Goal: Transaction & Acquisition: Purchase product/service

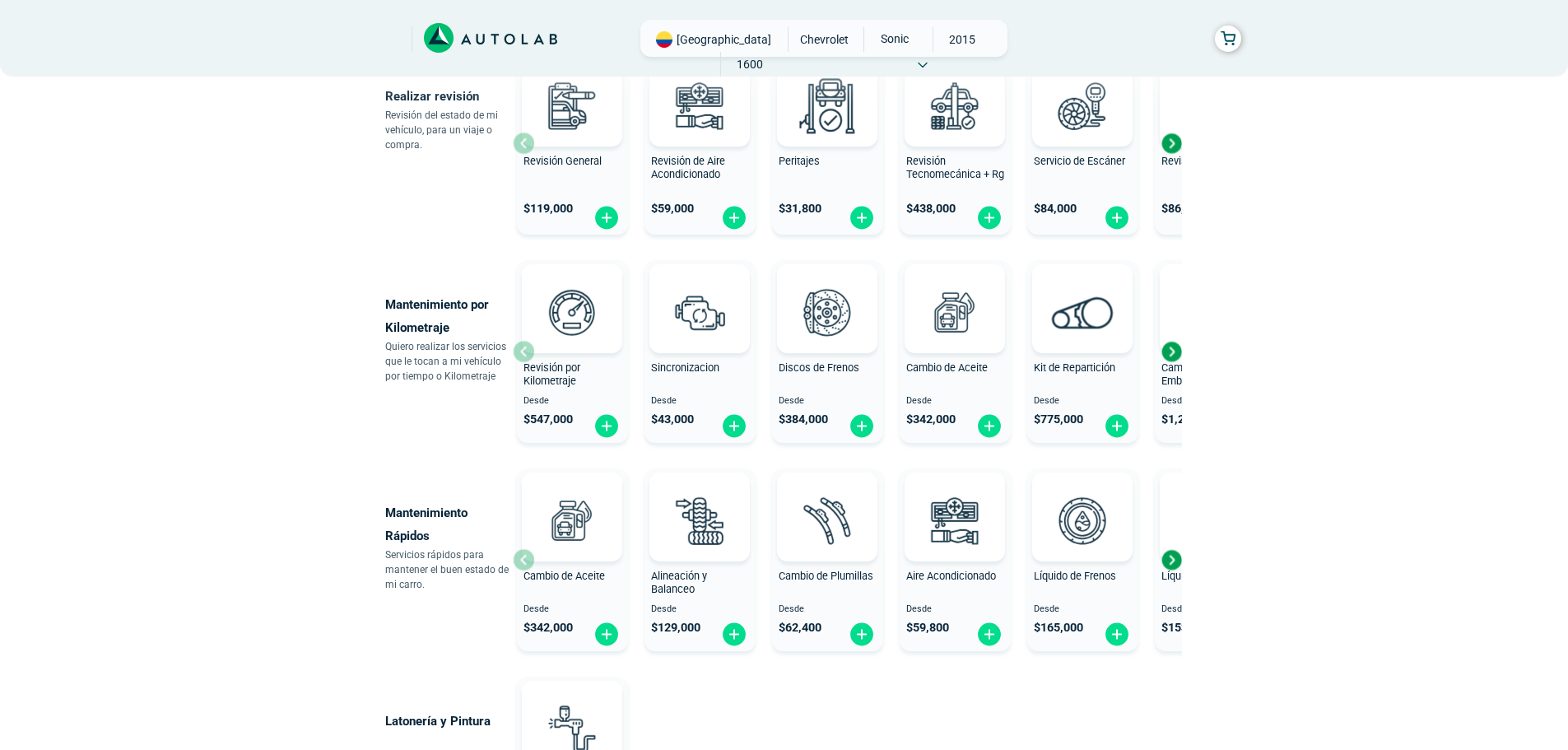
scroll to position [741, 0]
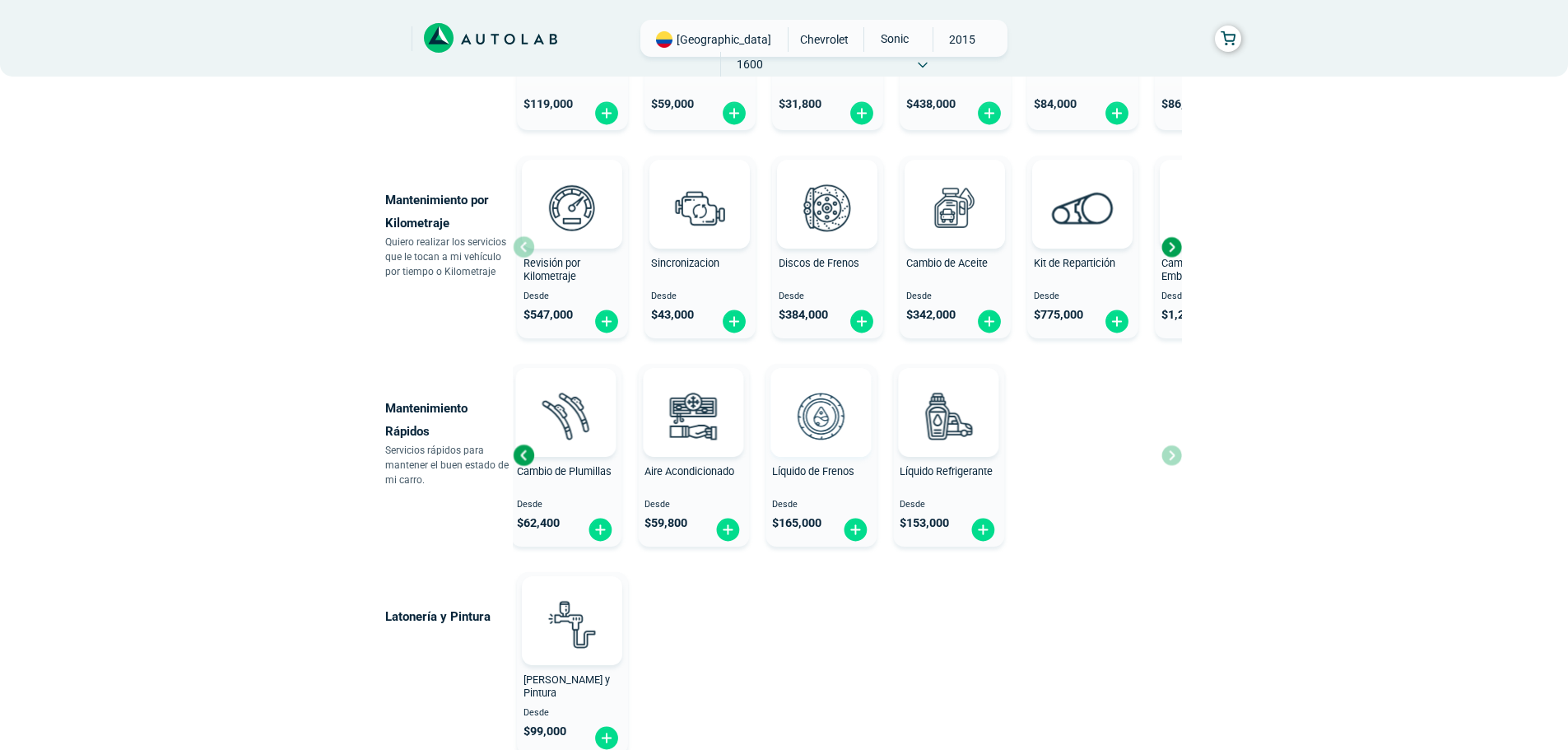
click at [505, 448] on div "Mantenimiento Rápidos Servicios rápidos para mantener el buen estado de mi carr…" at bounding box center [784, 454] width 799 height 196
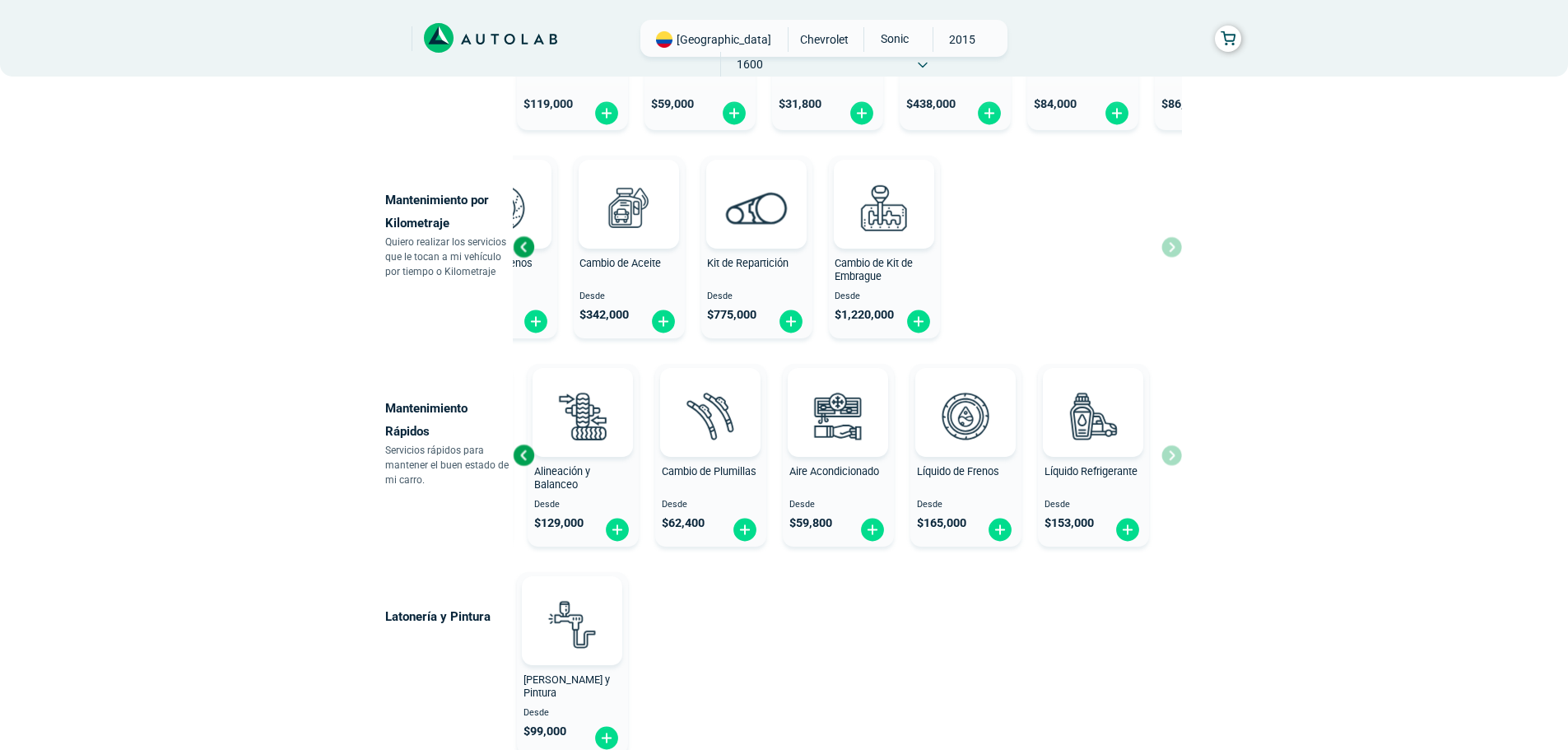
click at [344, 282] on div "× ESTE SERVICIO YA ESTÁ INCLUÍDO Launch demo modal x" at bounding box center [785, 133] width 988 height 1544
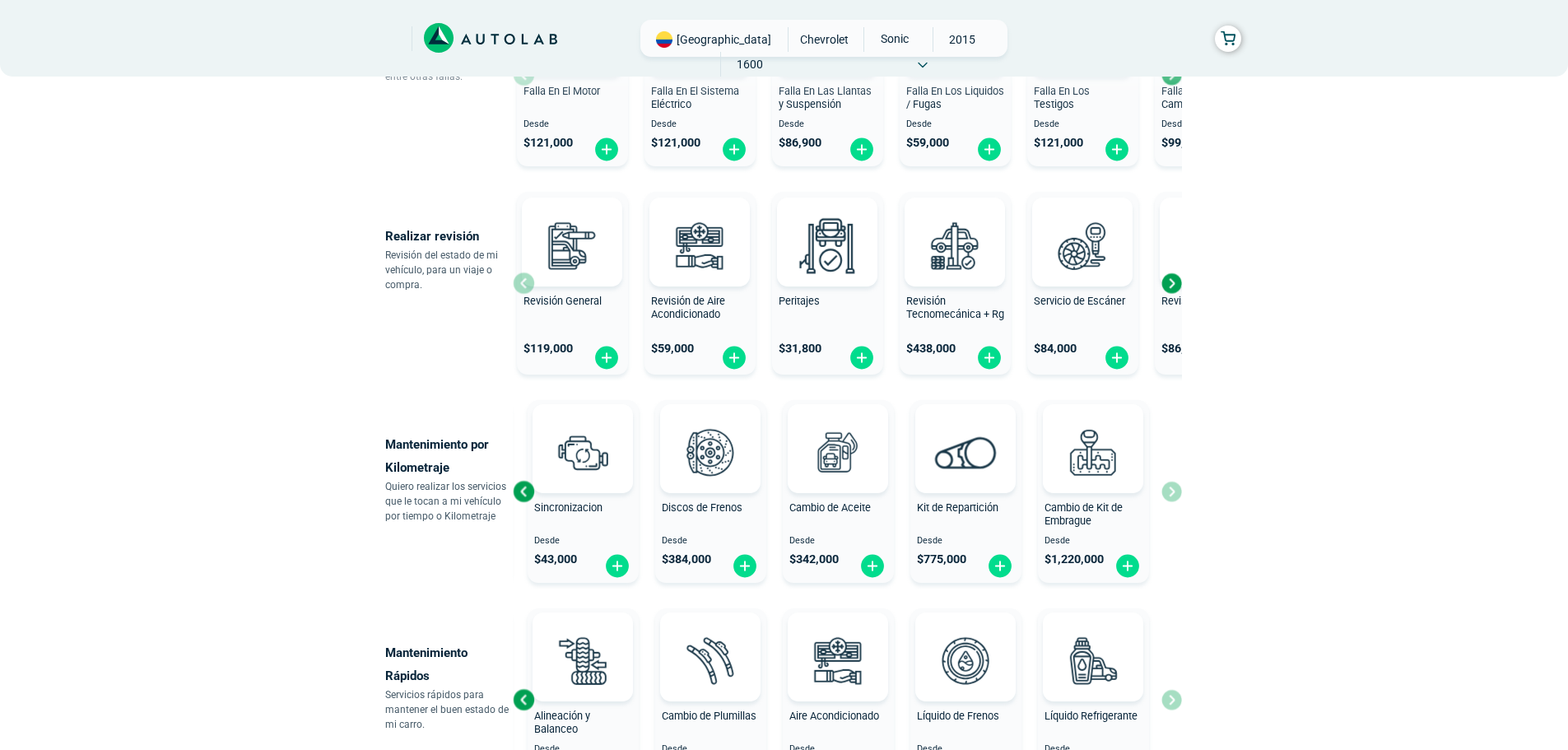
scroll to position [494, 0]
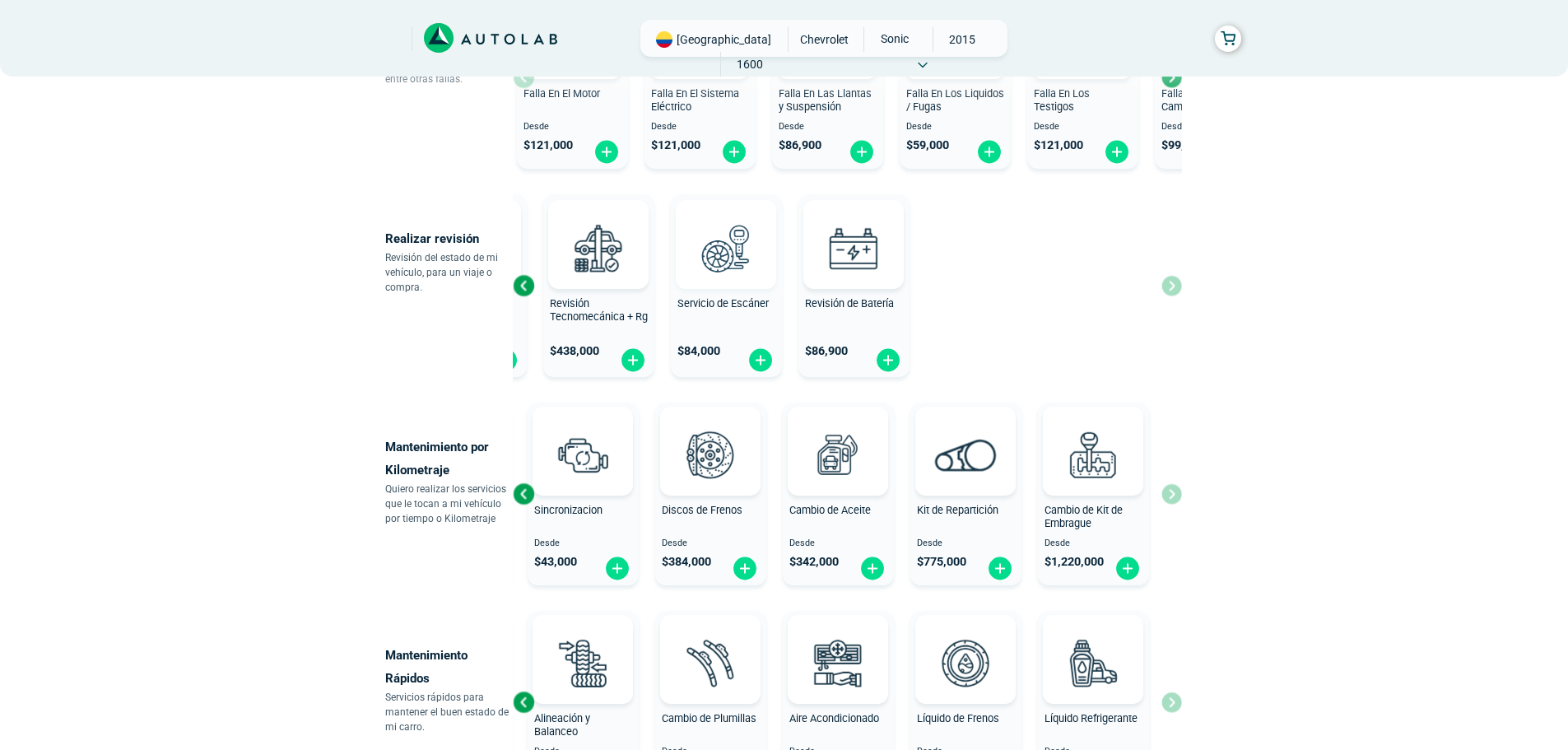
click at [293, 283] on div "× ESTE SERVICIO YA ESTÁ INCLUÍDO Launch demo modal x" at bounding box center [785, 380] width 988 height 1544
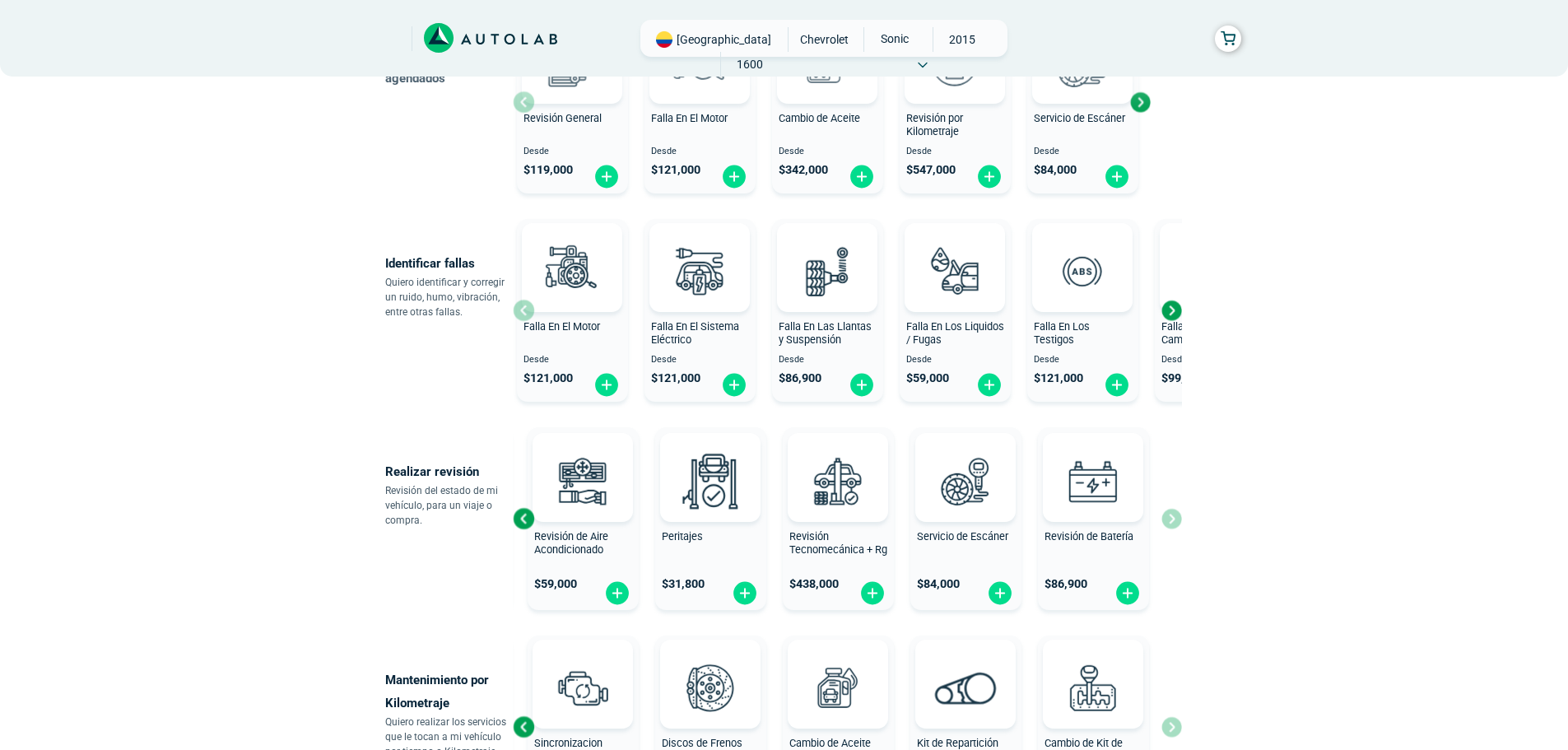
scroll to position [247, 0]
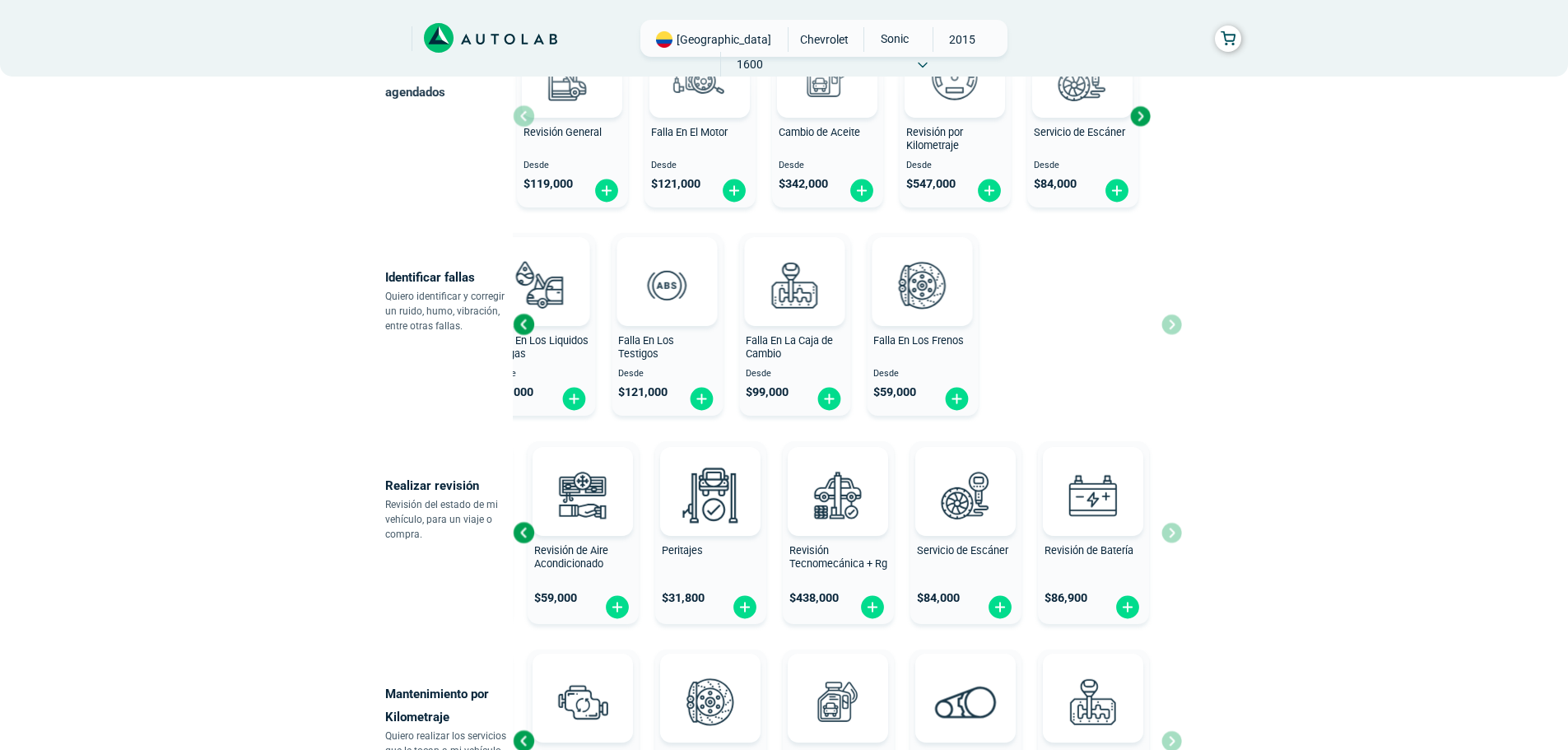
click at [400, 388] on div "Identificar fallas Quiero identificar y corregir un ruido, humo, vibración, ent…" at bounding box center [784, 324] width 799 height 196
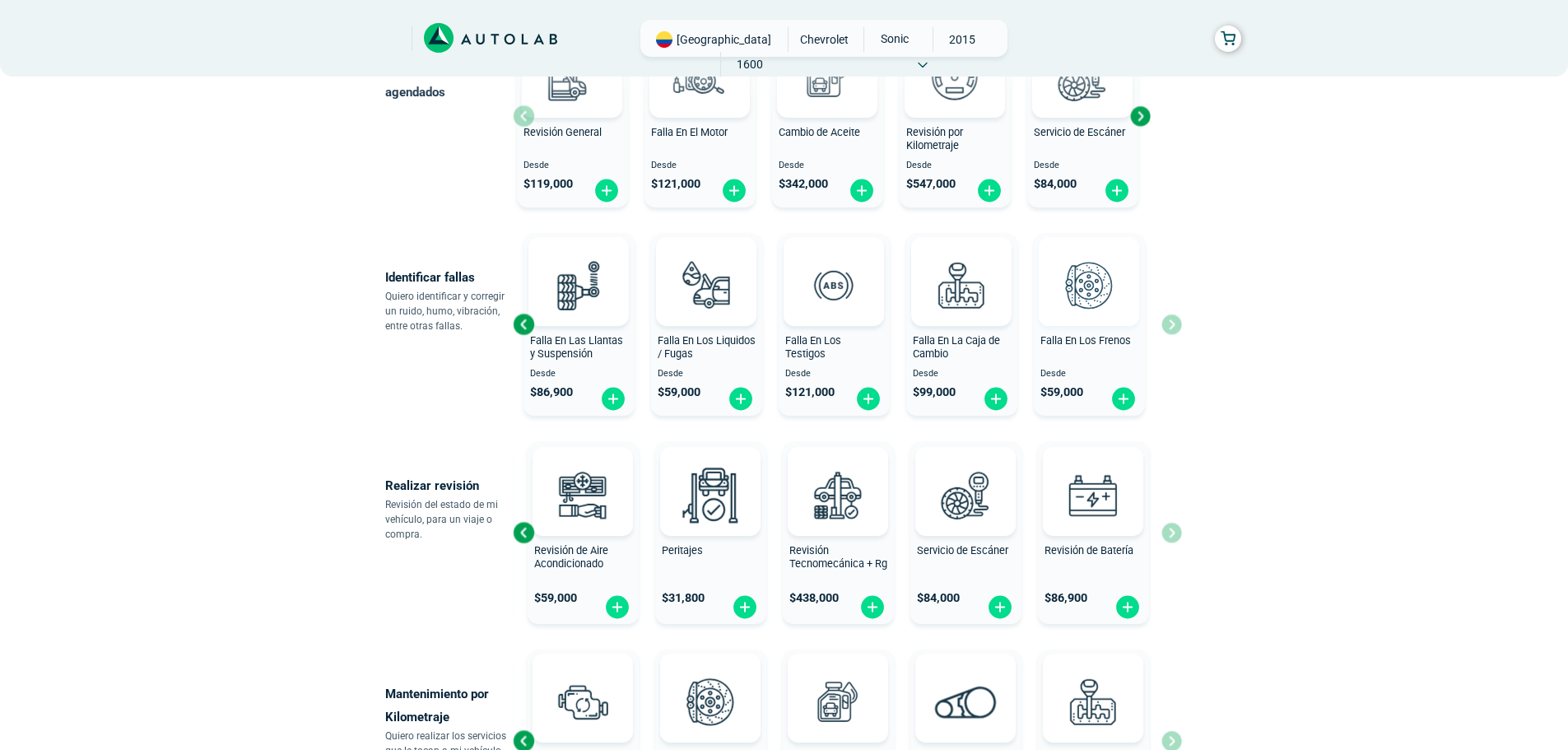
click at [1075, 292] on img at bounding box center [1089, 285] width 73 height 73
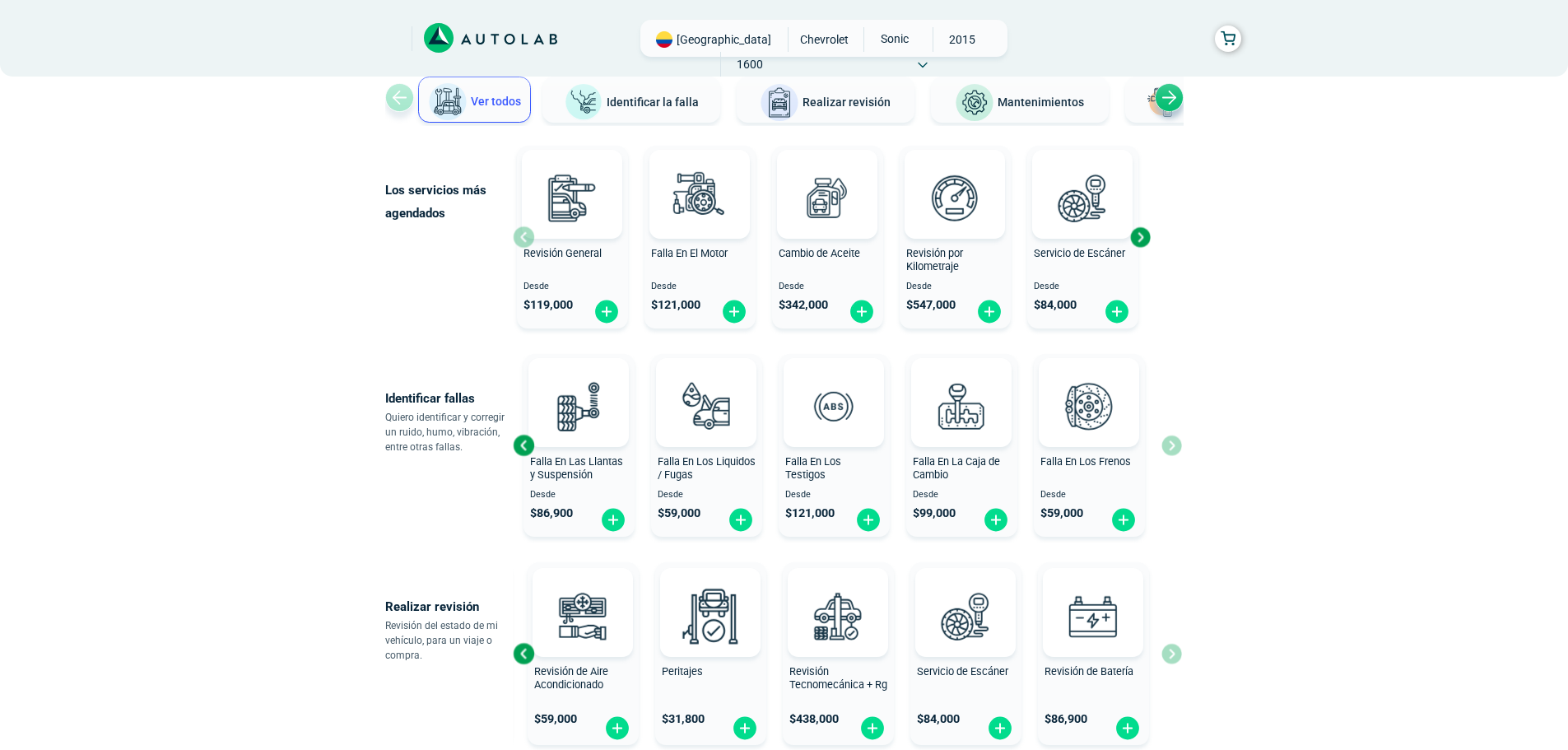
scroll to position [164, 0]
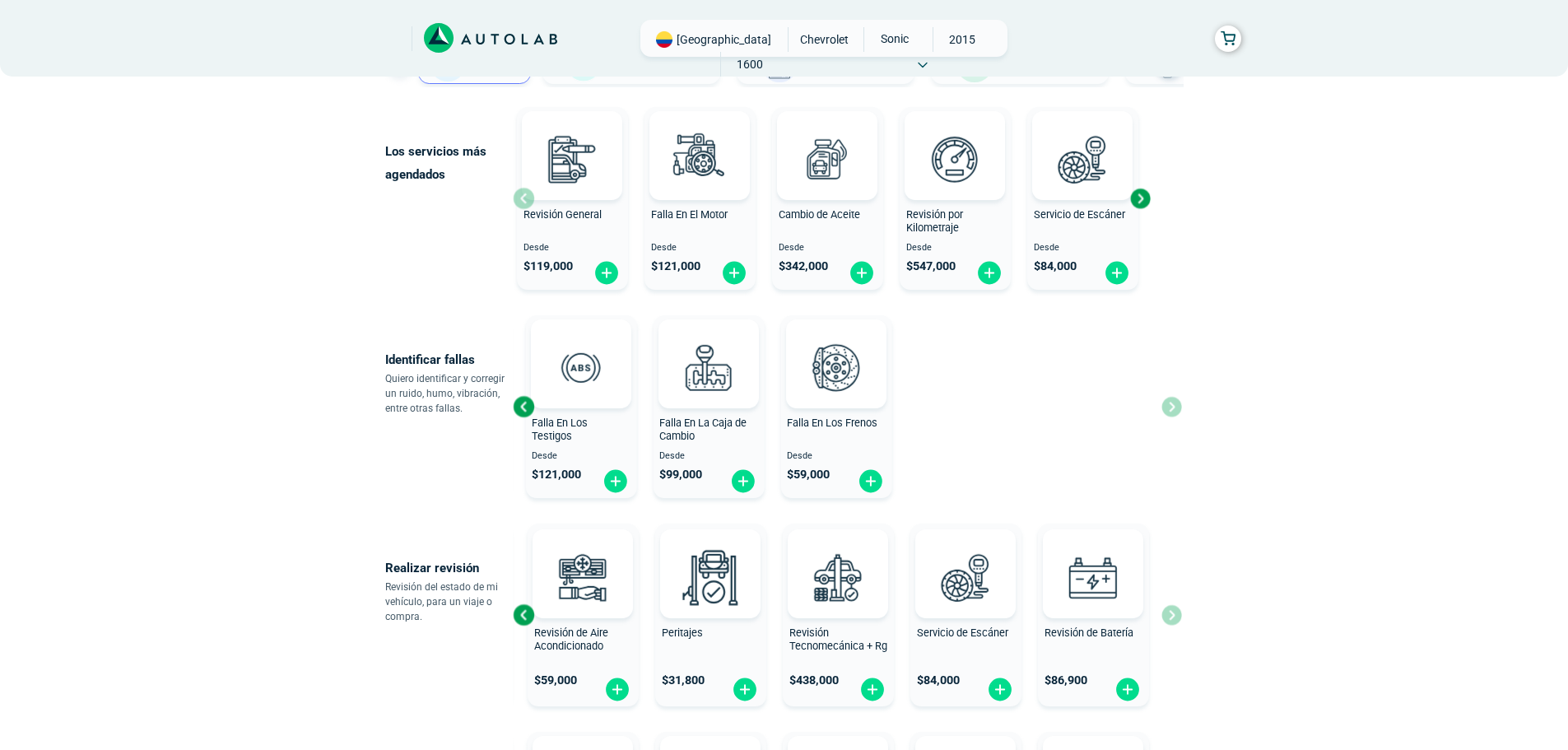
click at [444, 378] on div "Identificar fallas Quiero identificar y corregir un ruido, humo, vibración, ent…" at bounding box center [784, 406] width 799 height 196
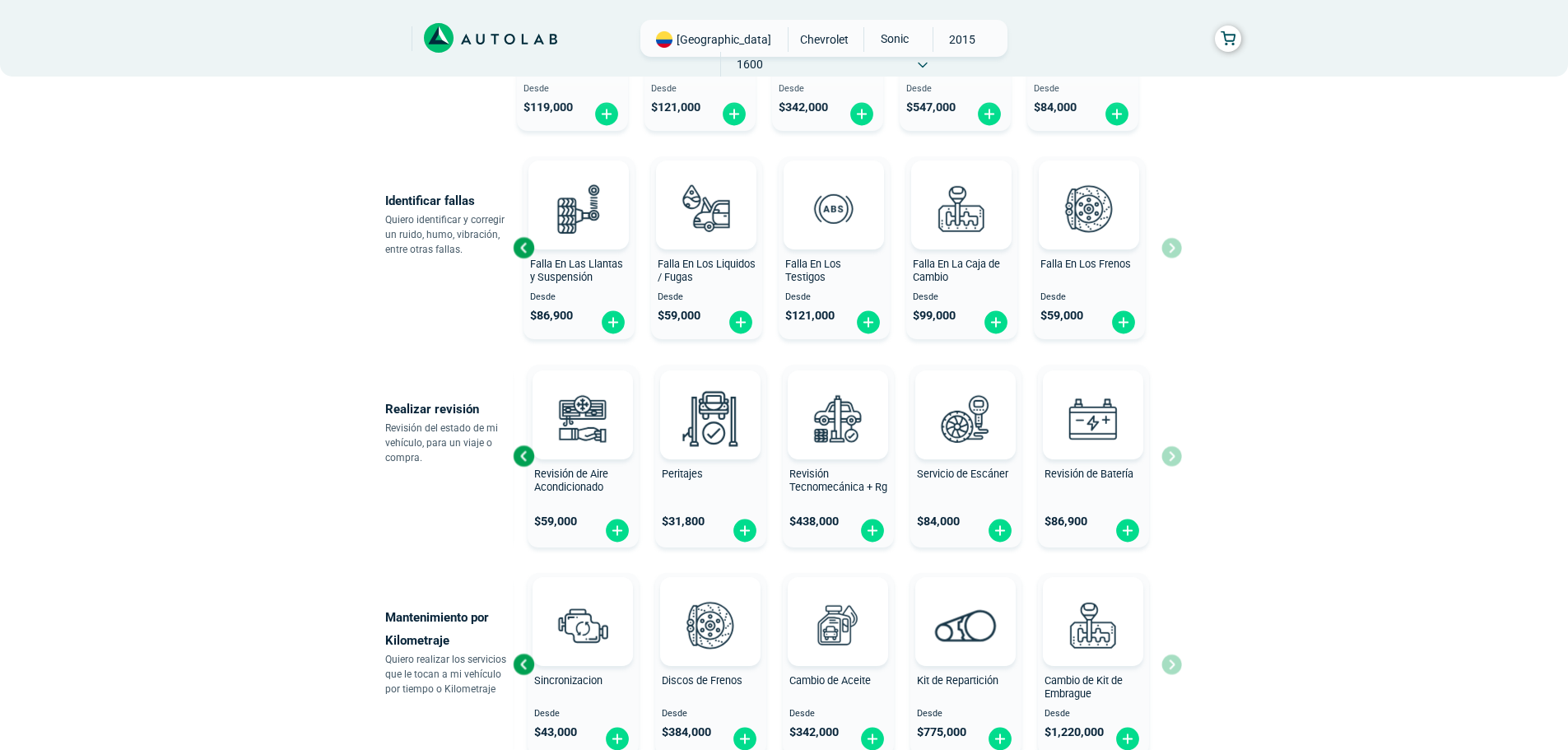
scroll to position [330, 0]
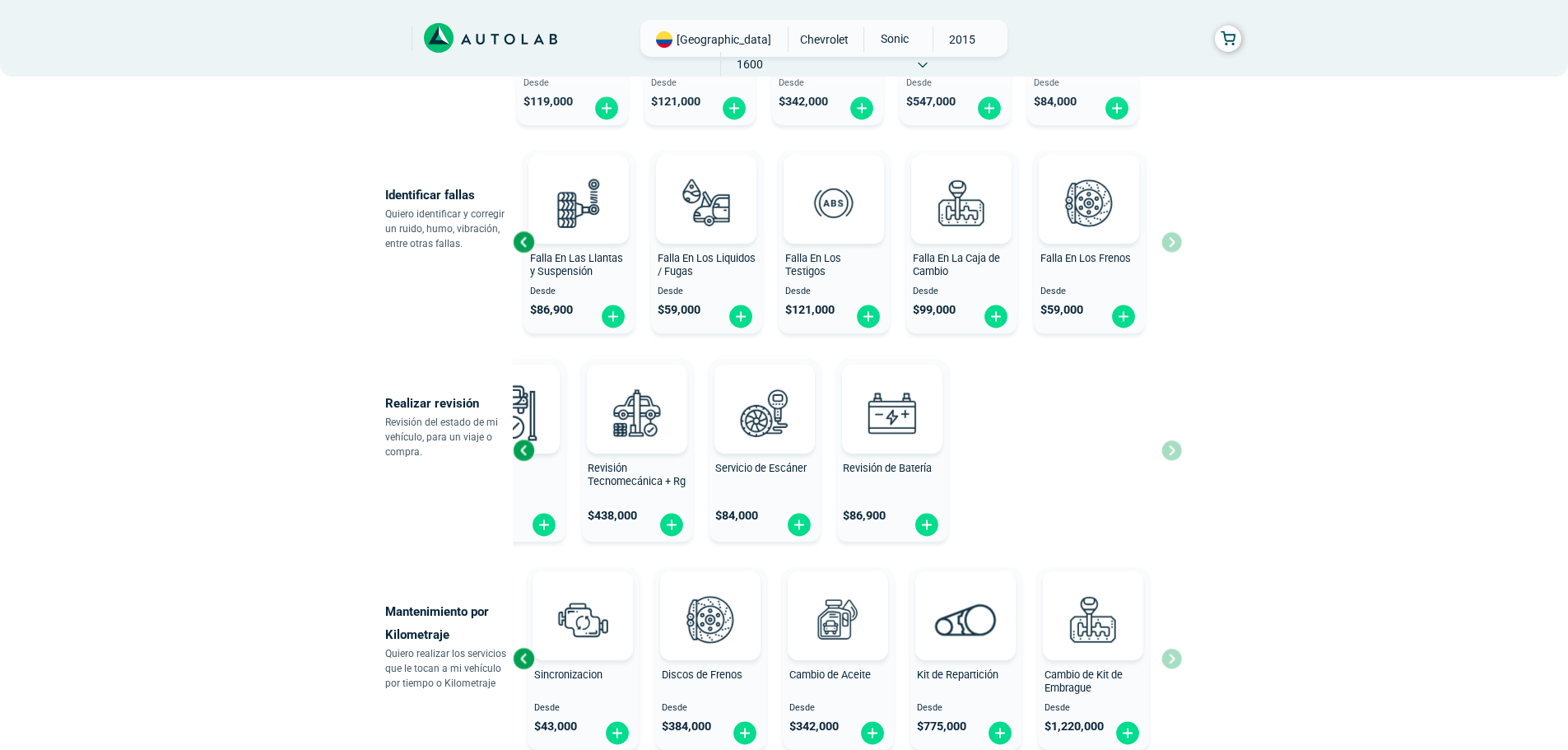
click at [539, 484] on div "Revisión General $ 119,000 Revisión de Aire Acondicionado $ 59,000 Peritajes $ …" at bounding box center [529, 449] width 669 height 196
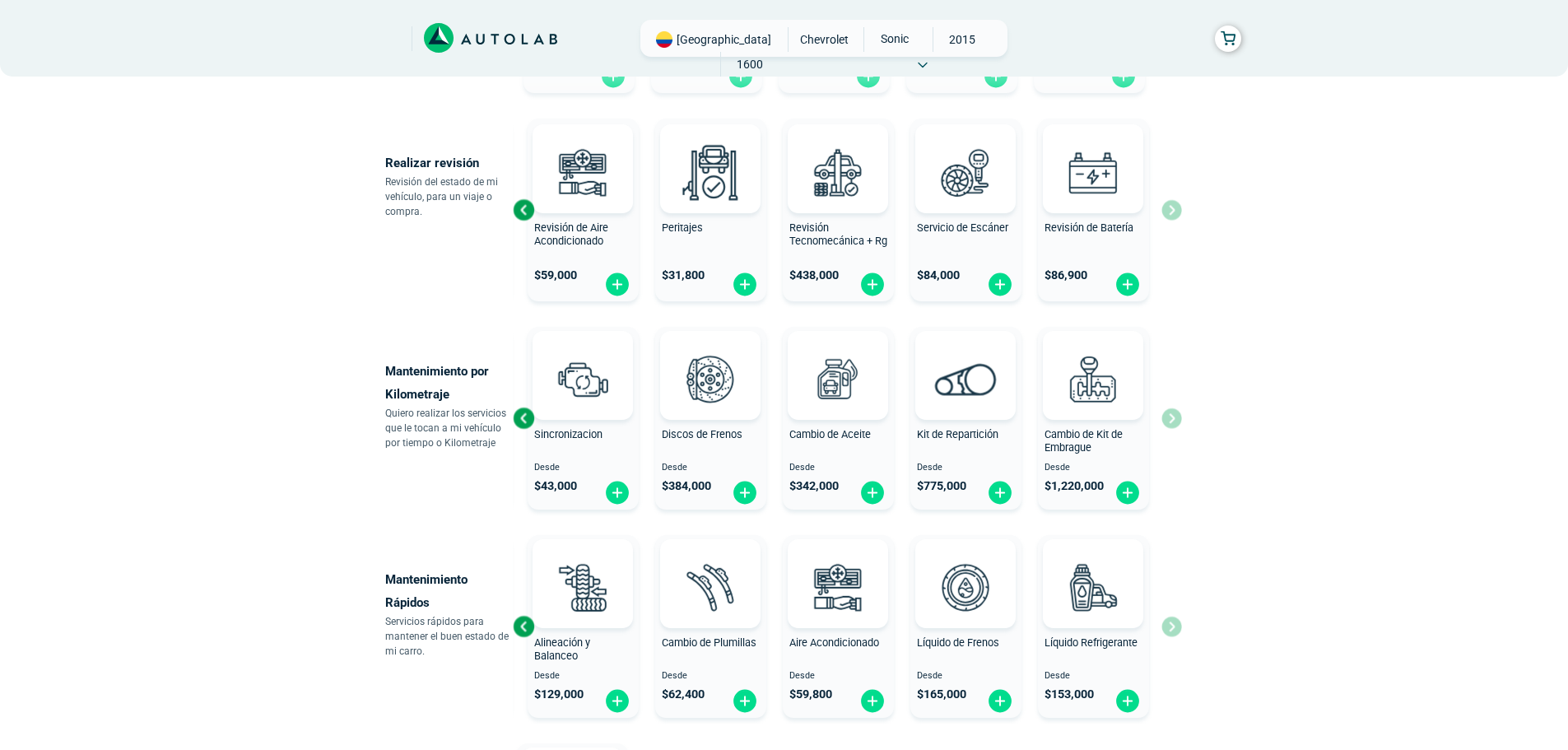
scroll to position [658, 0]
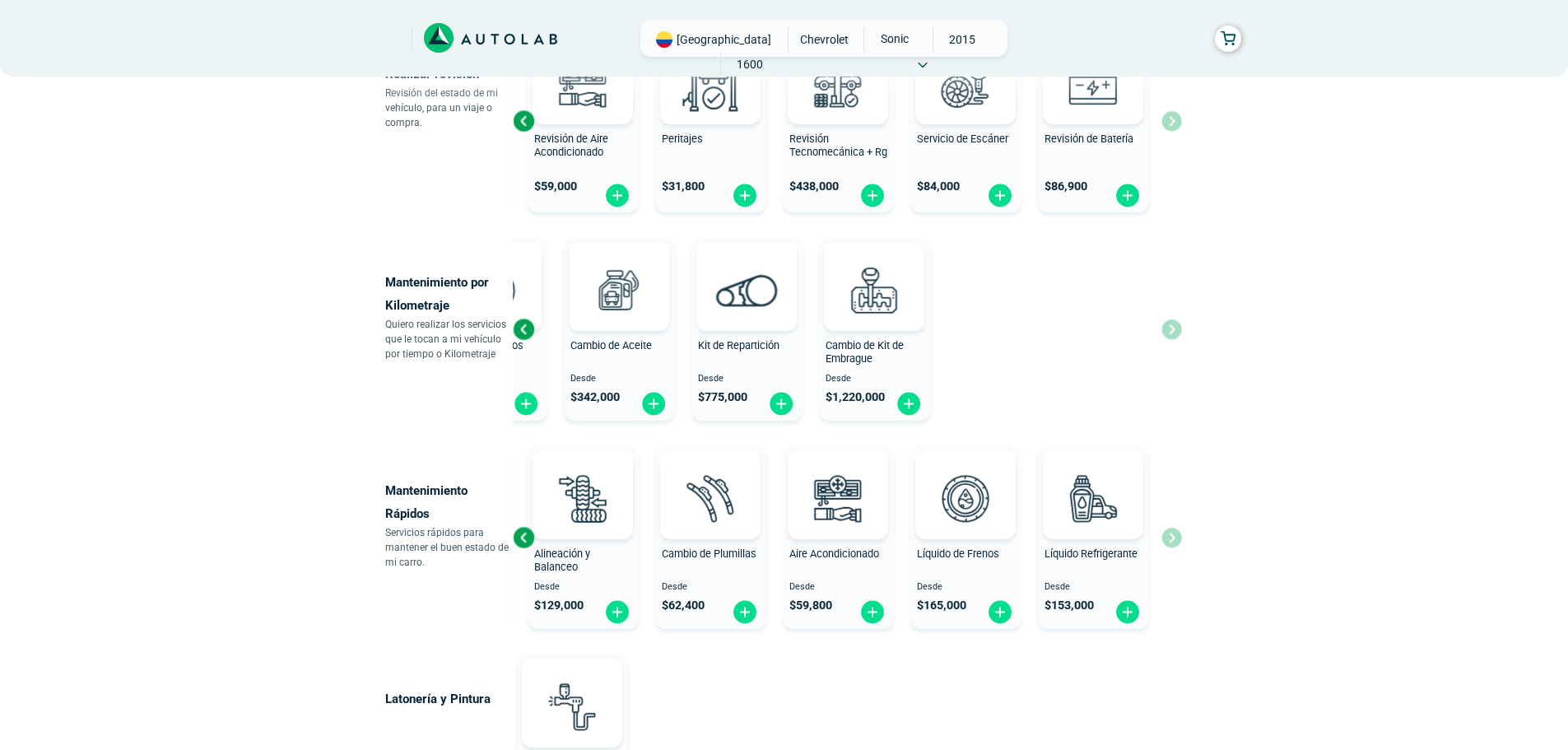
click at [513, 347] on div "Revisión por Kilometraje Desde $ 547,000 Sincronizacion Desde $ 43,000 Discos d…" at bounding box center [511, 329] width 669 height 196
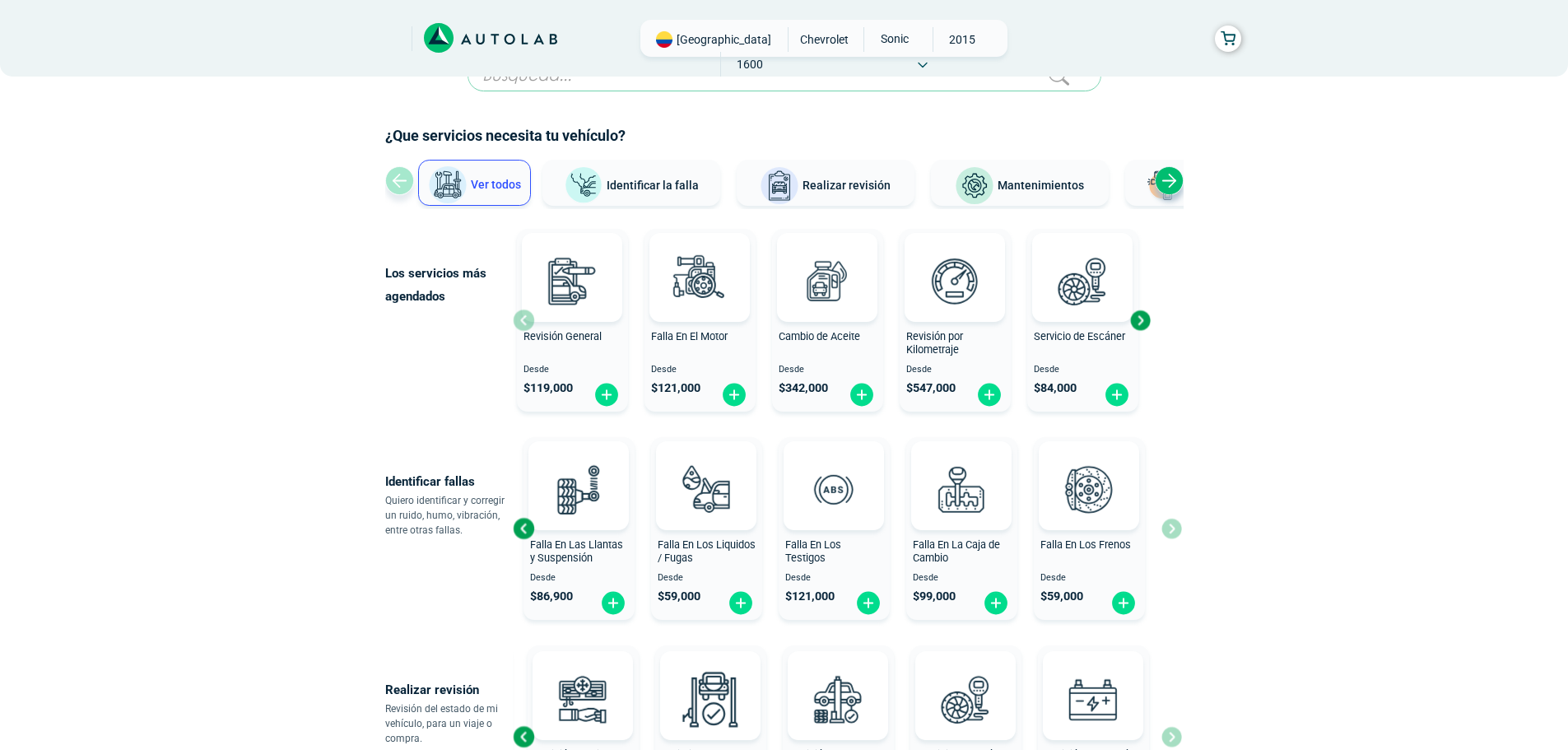
scroll to position [0, 0]
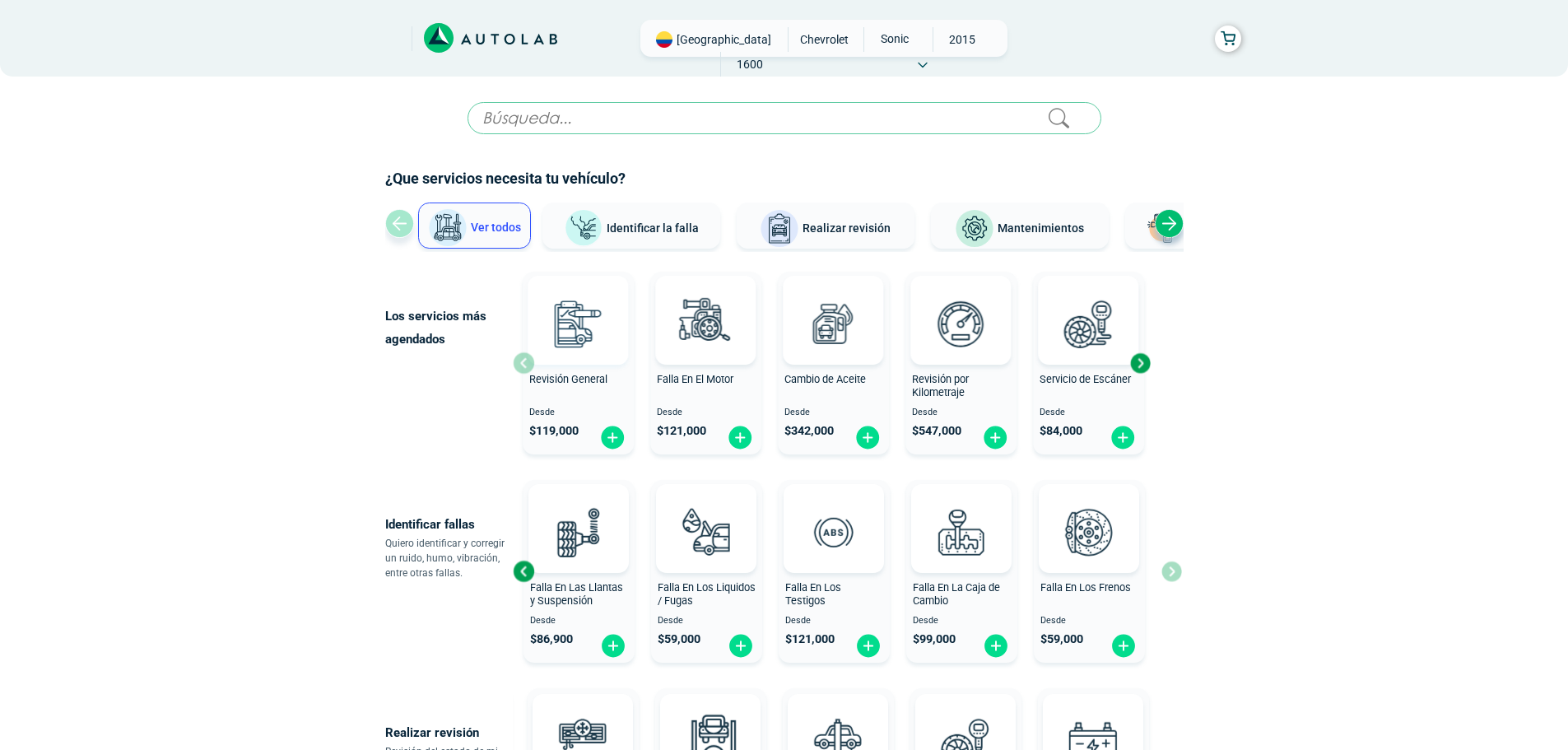
click at [606, 359] on img at bounding box center [578, 324] width 73 height 73
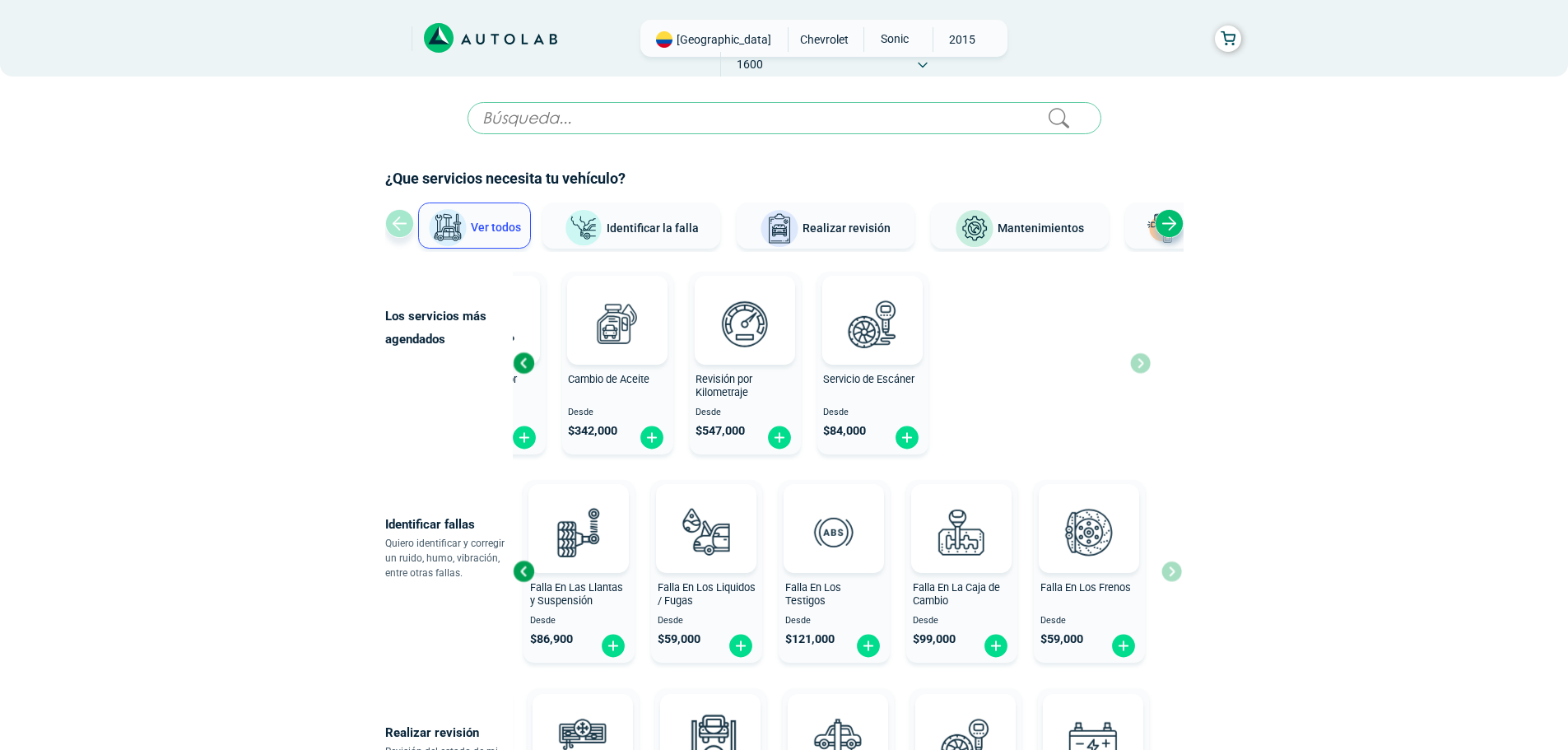
click at [527, 394] on div "Revisión General Desde $ 119,000 Falla En El Motor Desde $ 121,000 Cambio de Ac…" at bounding box center [621, 363] width 638 height 196
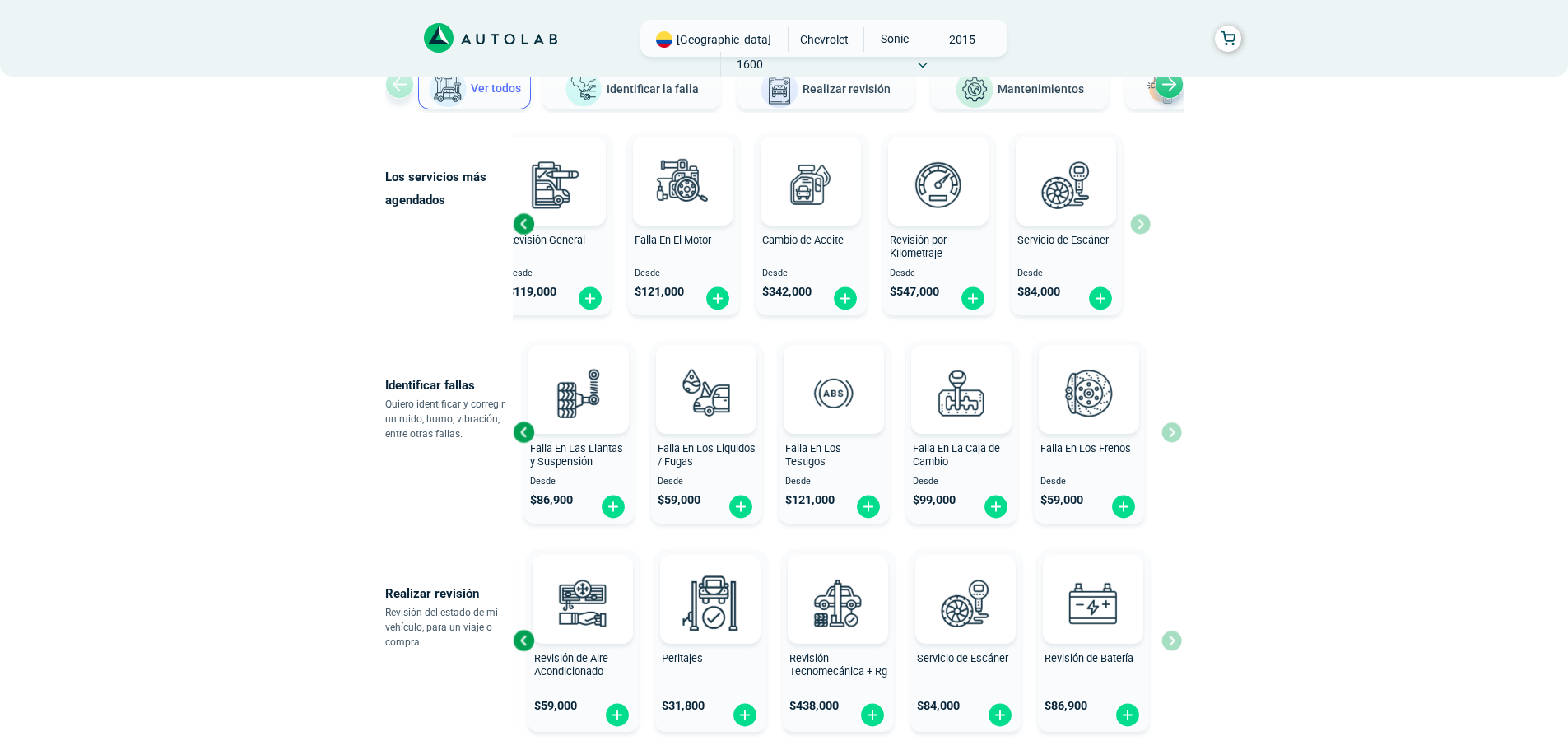
scroll to position [164, 0]
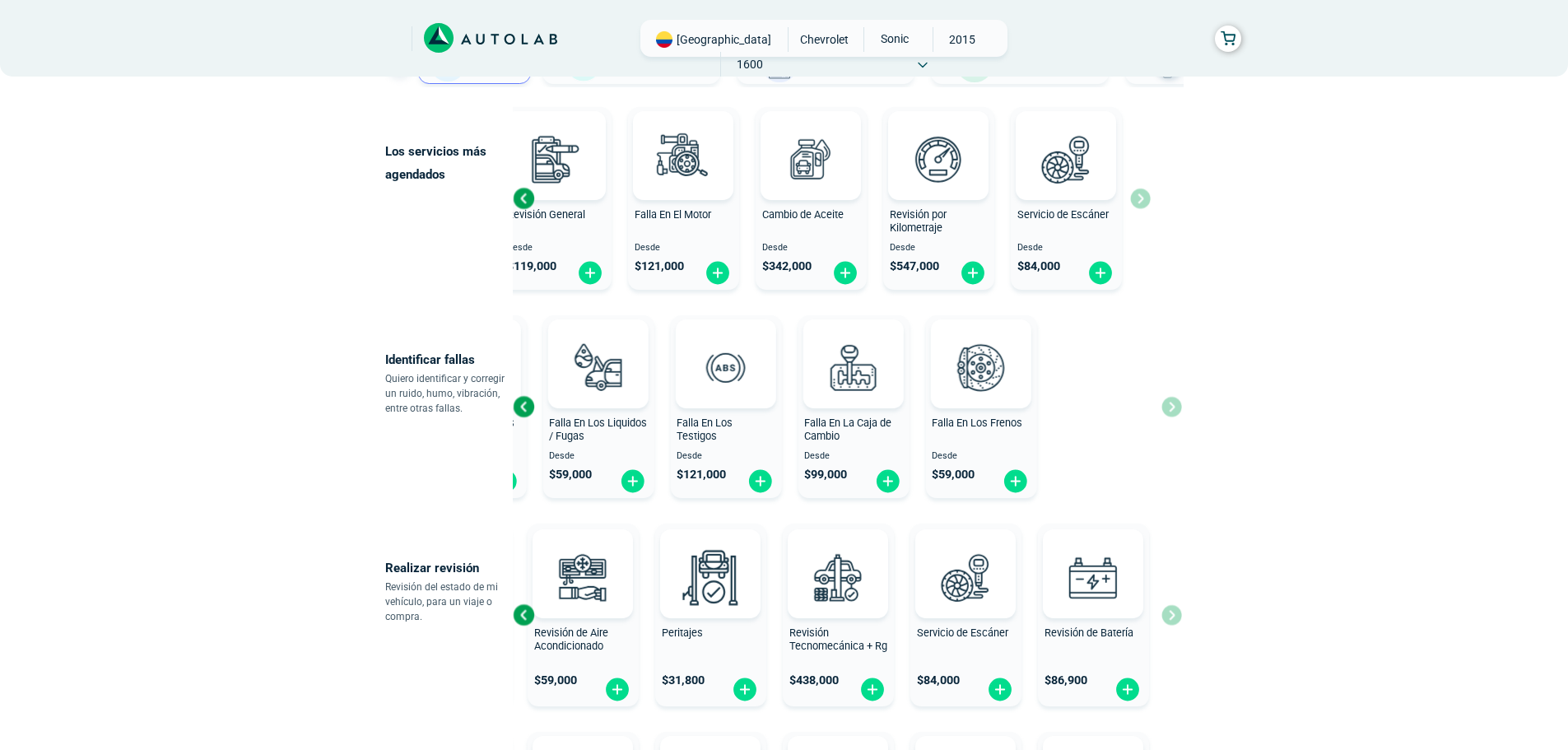
click at [159, 502] on div "× ¡Reserva tranquilo! Sin datos de tarjeta ni pagos Aquí puedes ver tus servici…" at bounding box center [784, 658] width 1568 height 1646
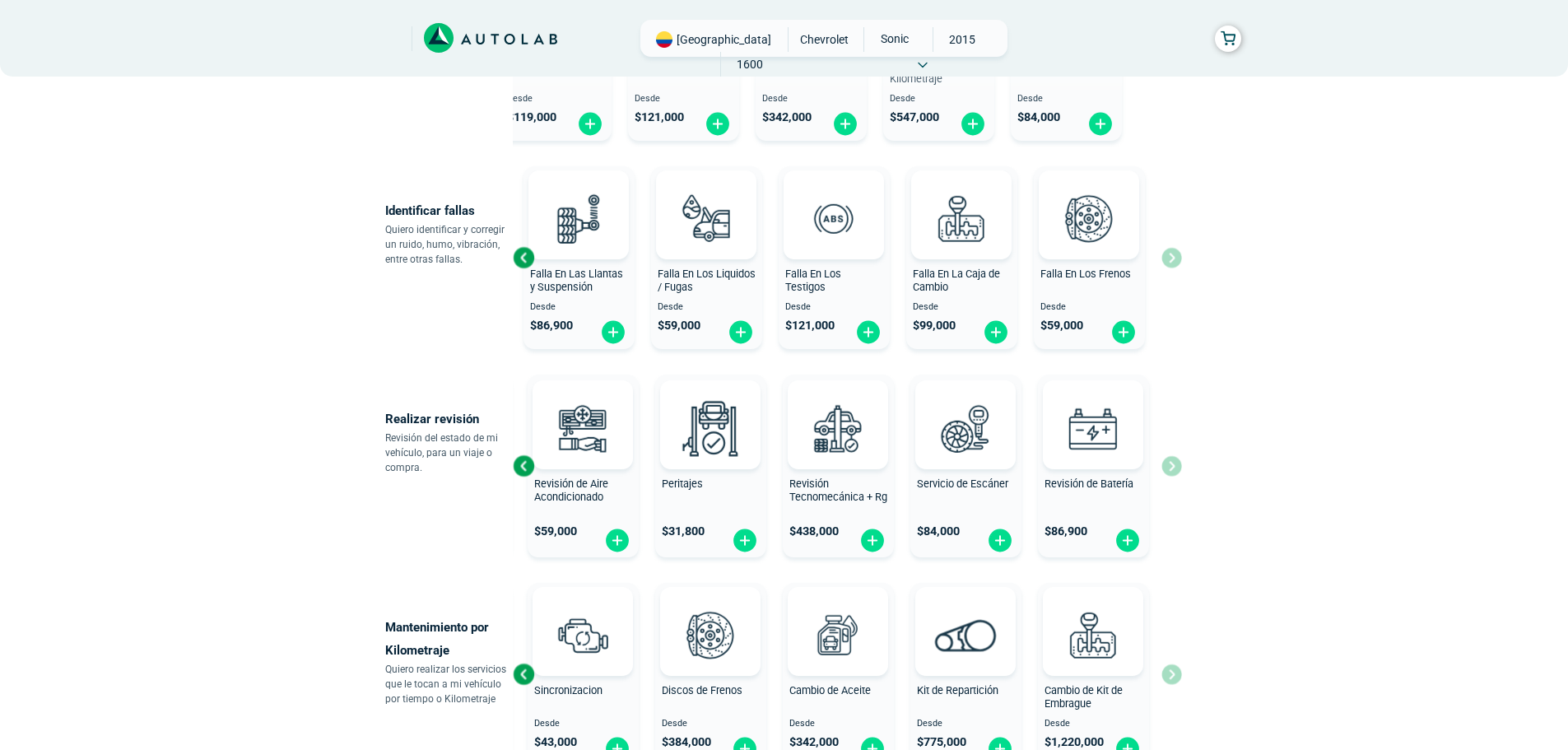
scroll to position [330, 0]
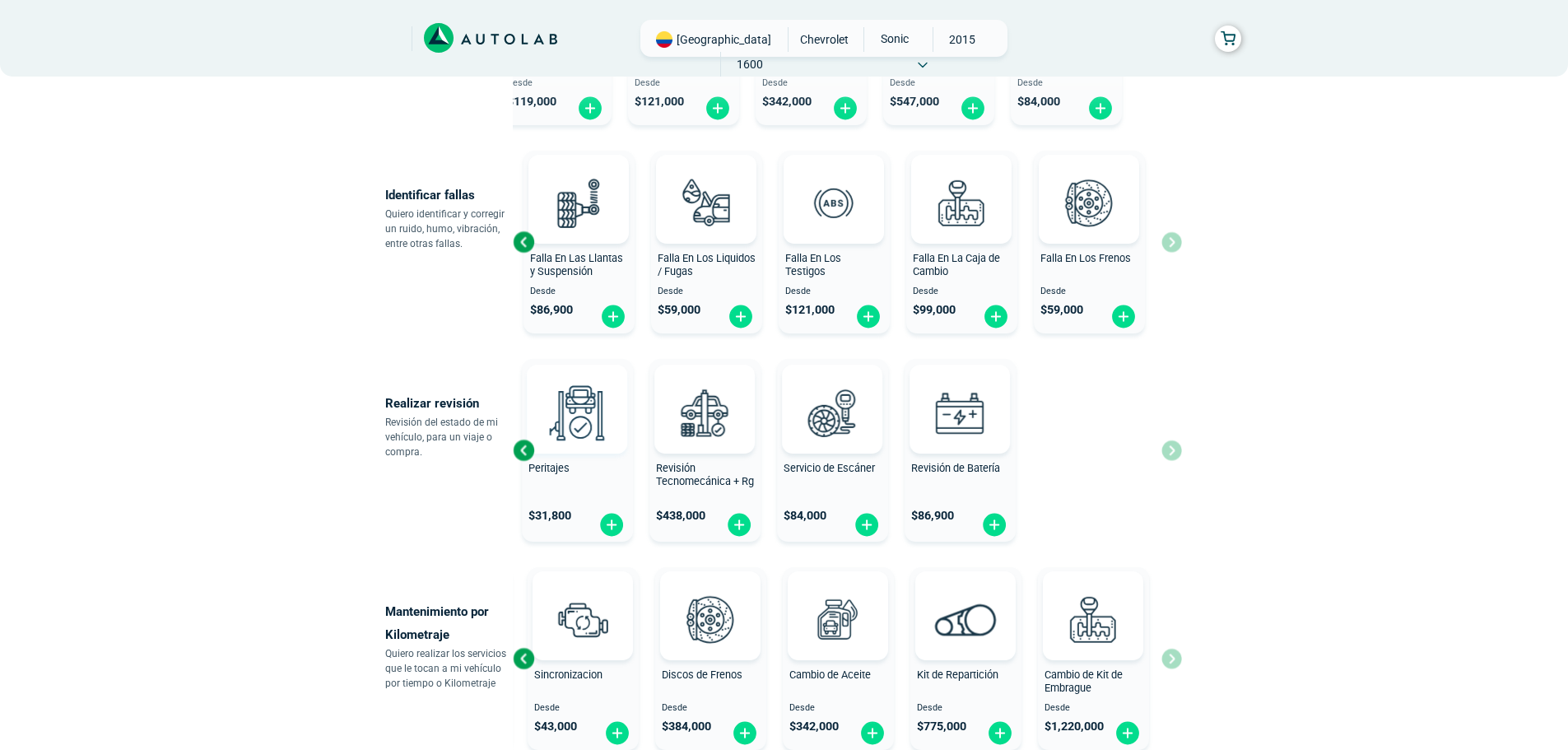
click at [411, 453] on div "Realizar revisión Revisión del estado de mi vehículo, para un viaje o compra. R…" at bounding box center [784, 449] width 799 height 196
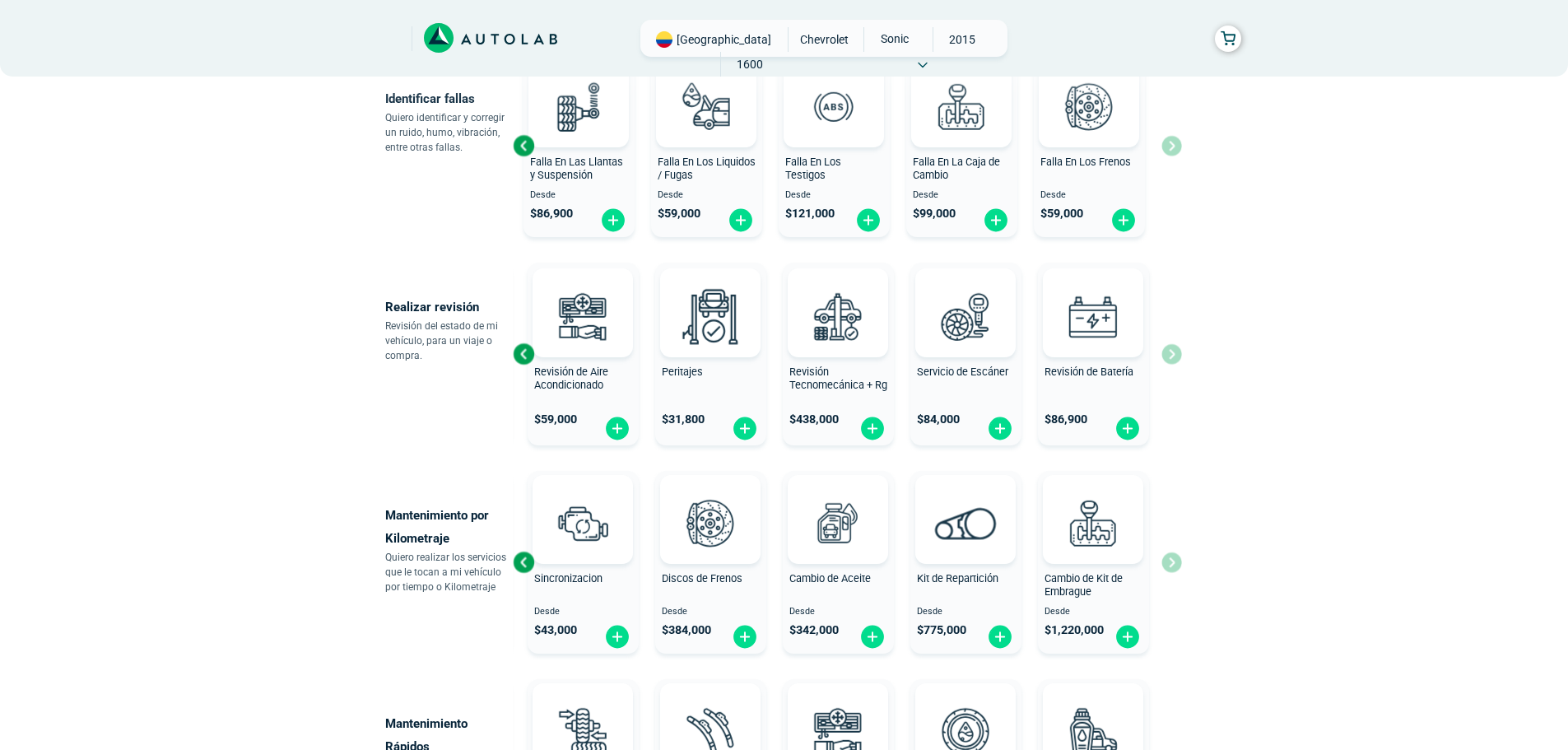
scroll to position [577, 0]
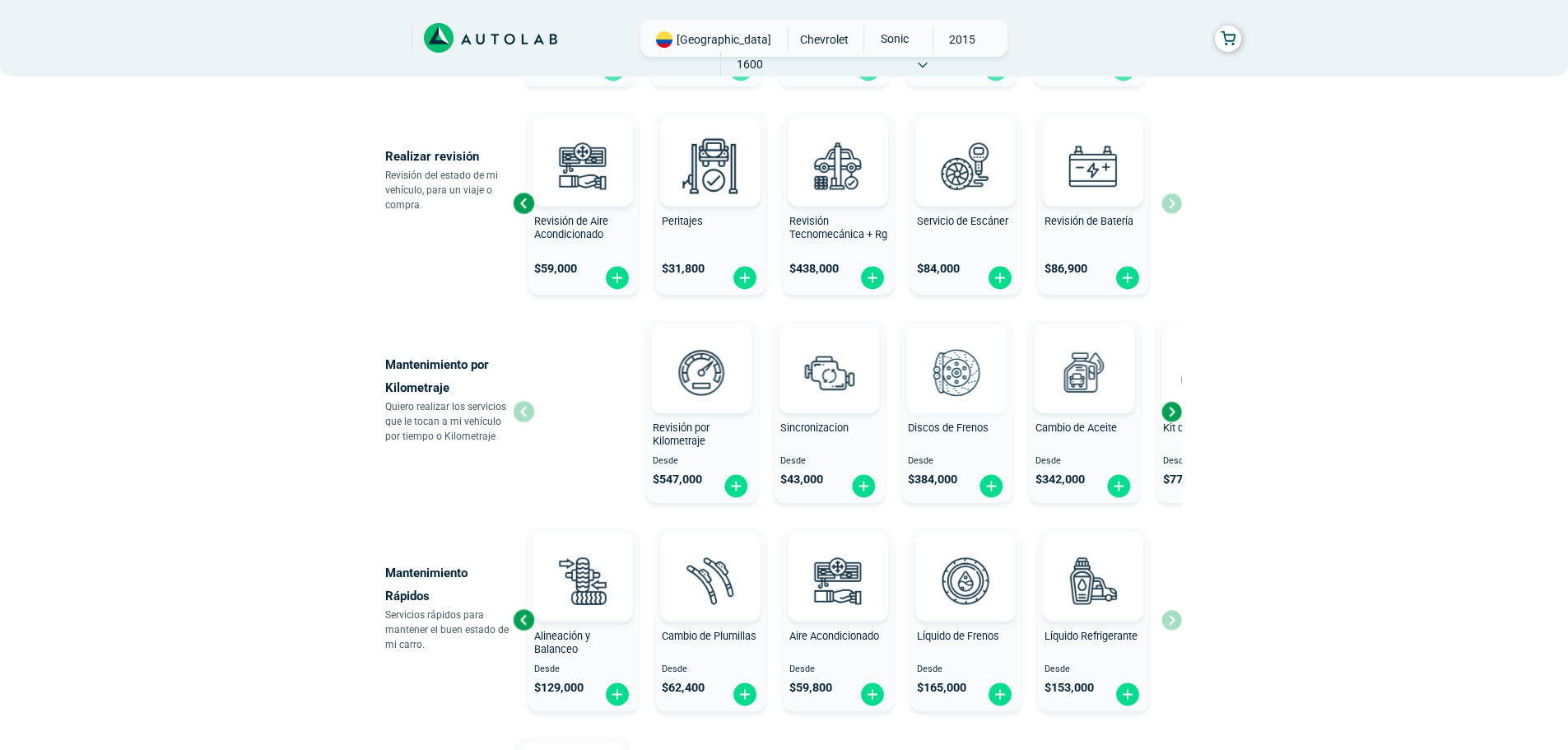
click at [1119, 415] on div "Revisión por Kilometraje Desde $ 547,000 Sincronizacion Desde $ 43,000 Discos d…" at bounding box center [976, 411] width 669 height 196
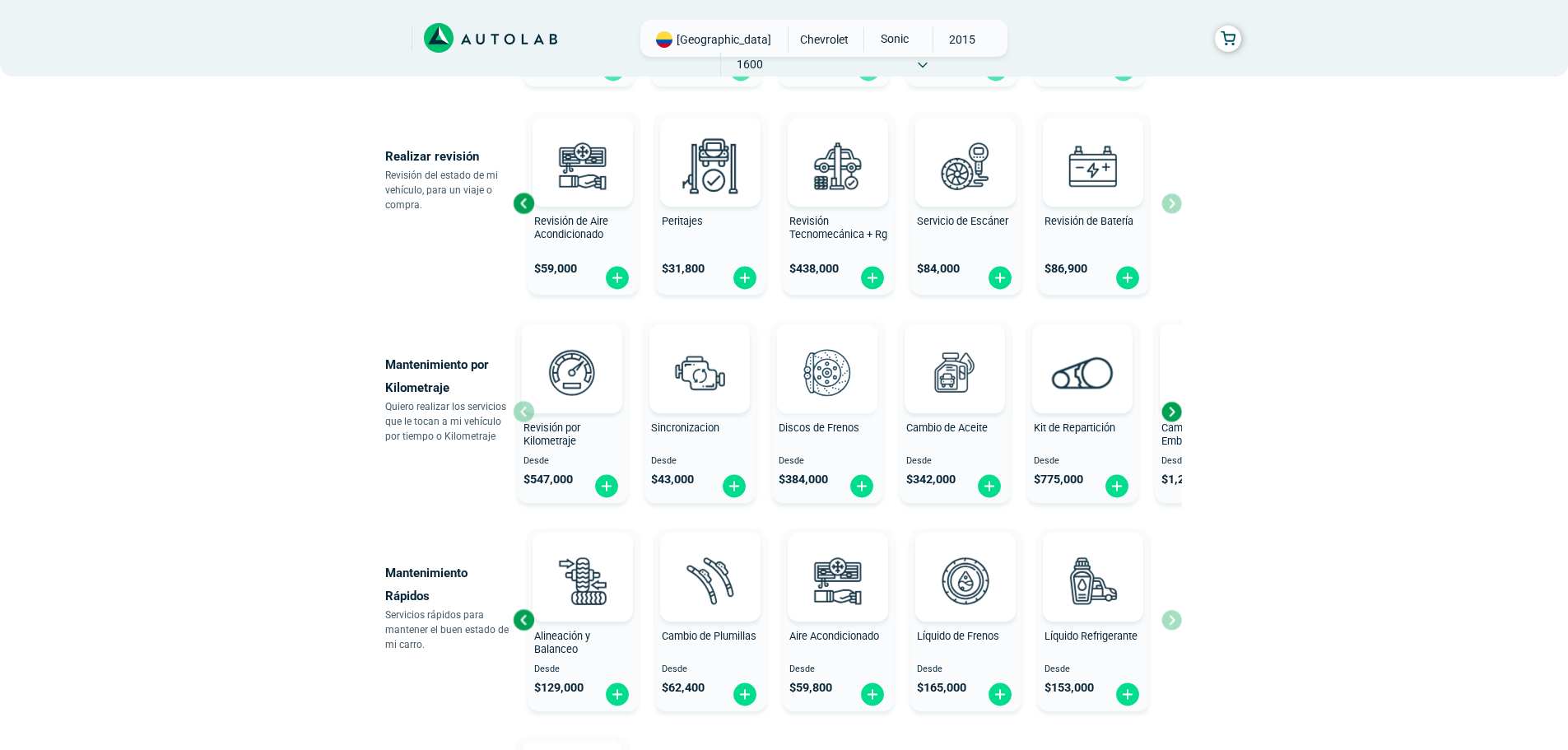
click at [838, 383] on img at bounding box center [828, 373] width 73 height 73
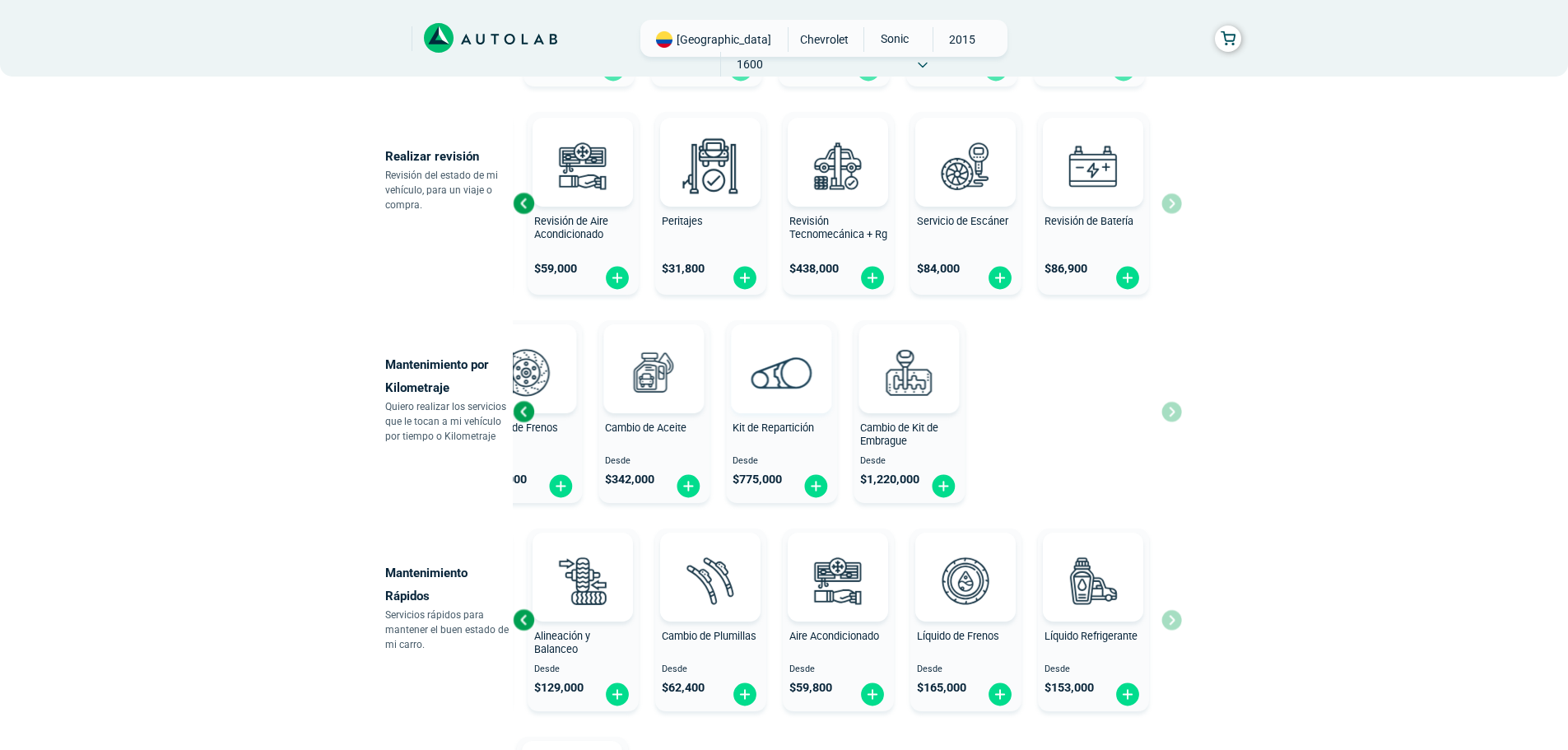
click at [528, 409] on div "Revisión por Kilometraje Desde $ 547,000 Sincronizacion Desde $ 43,000 Discos d…" at bounding box center [848, 411] width 669 height 196
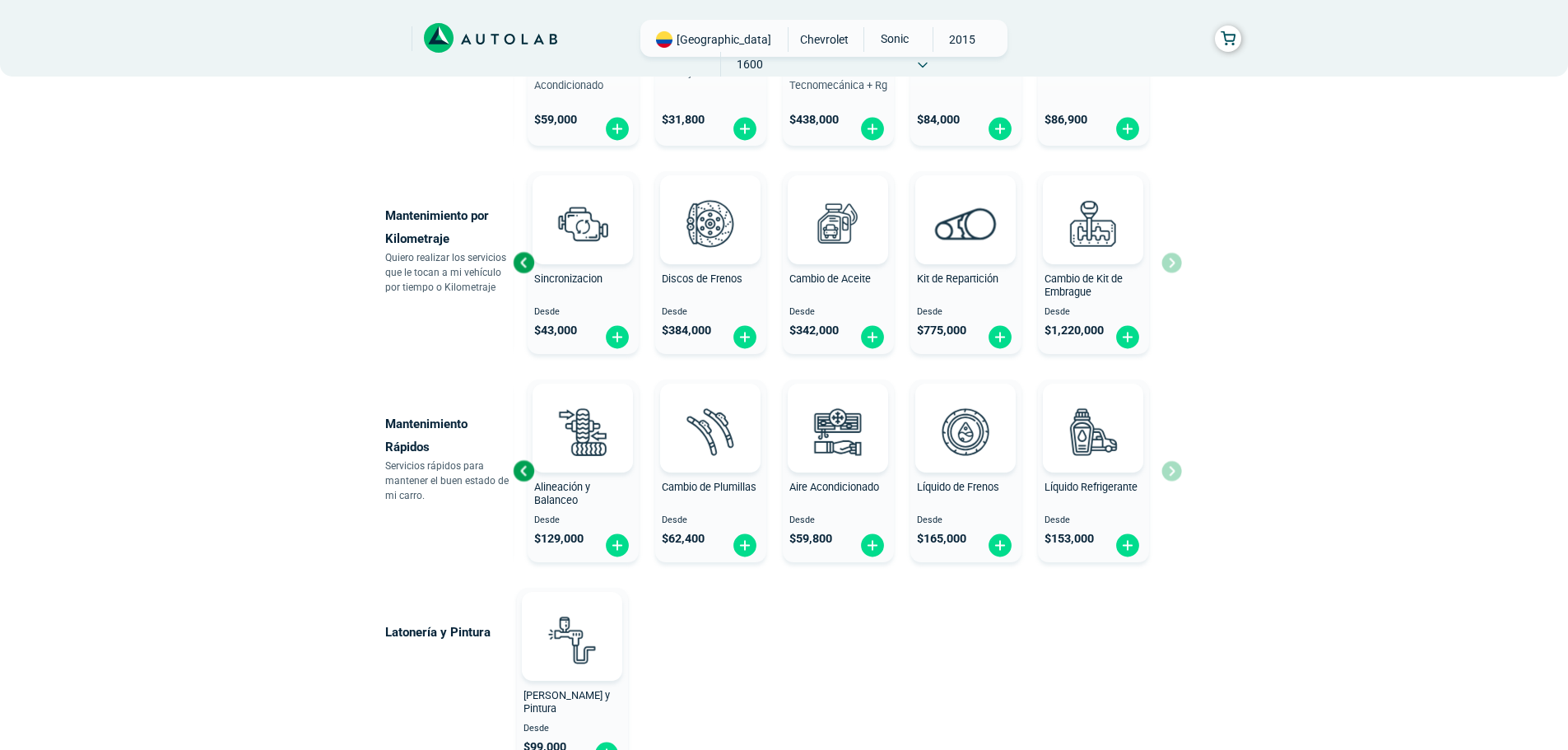
scroll to position [741, 0]
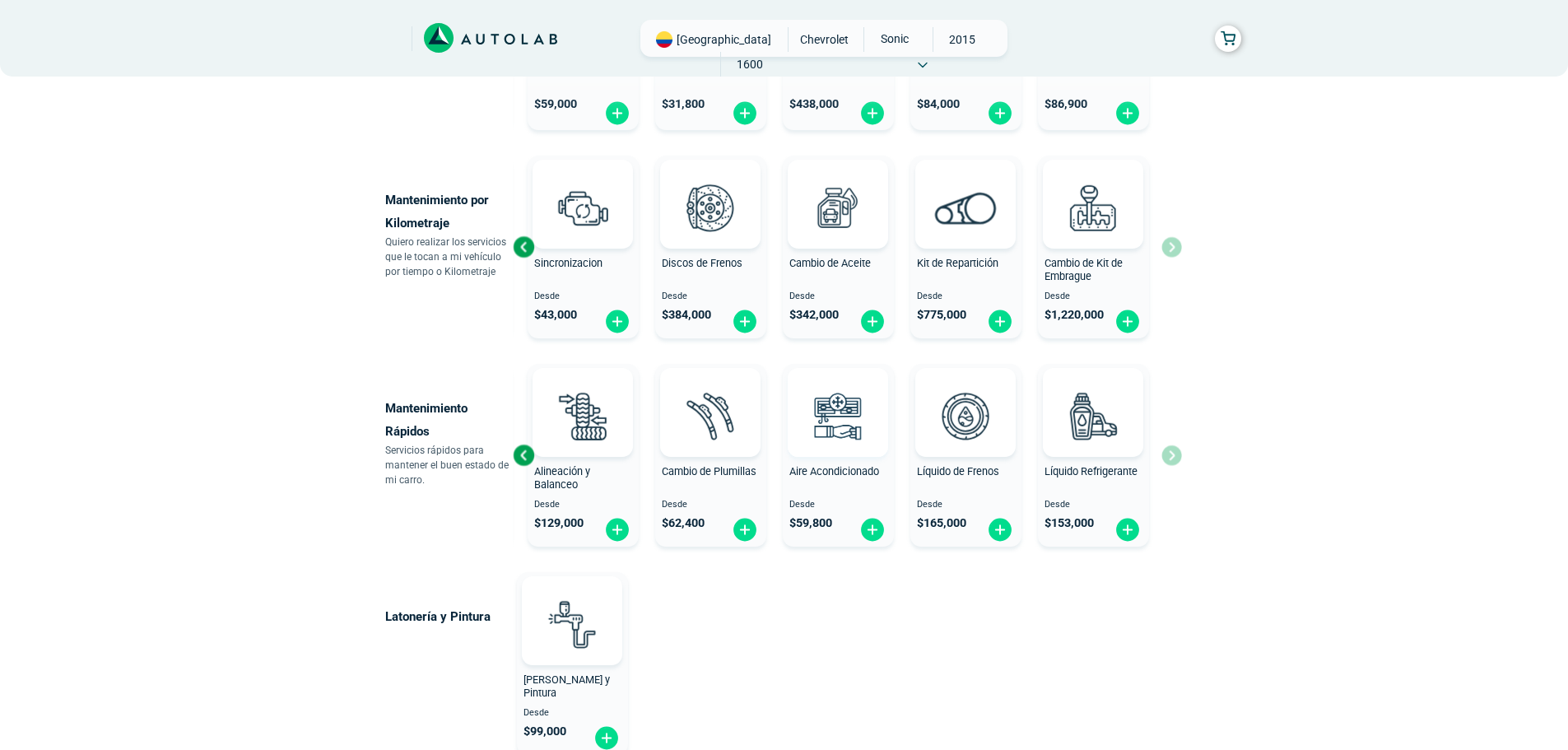
click at [1568, 522] on html "× ¡Reserva tranquilo! Sin datos de tarjeta ni pagos Aquí puedes ver tus servici…" at bounding box center [784, 82] width 1568 height 1646
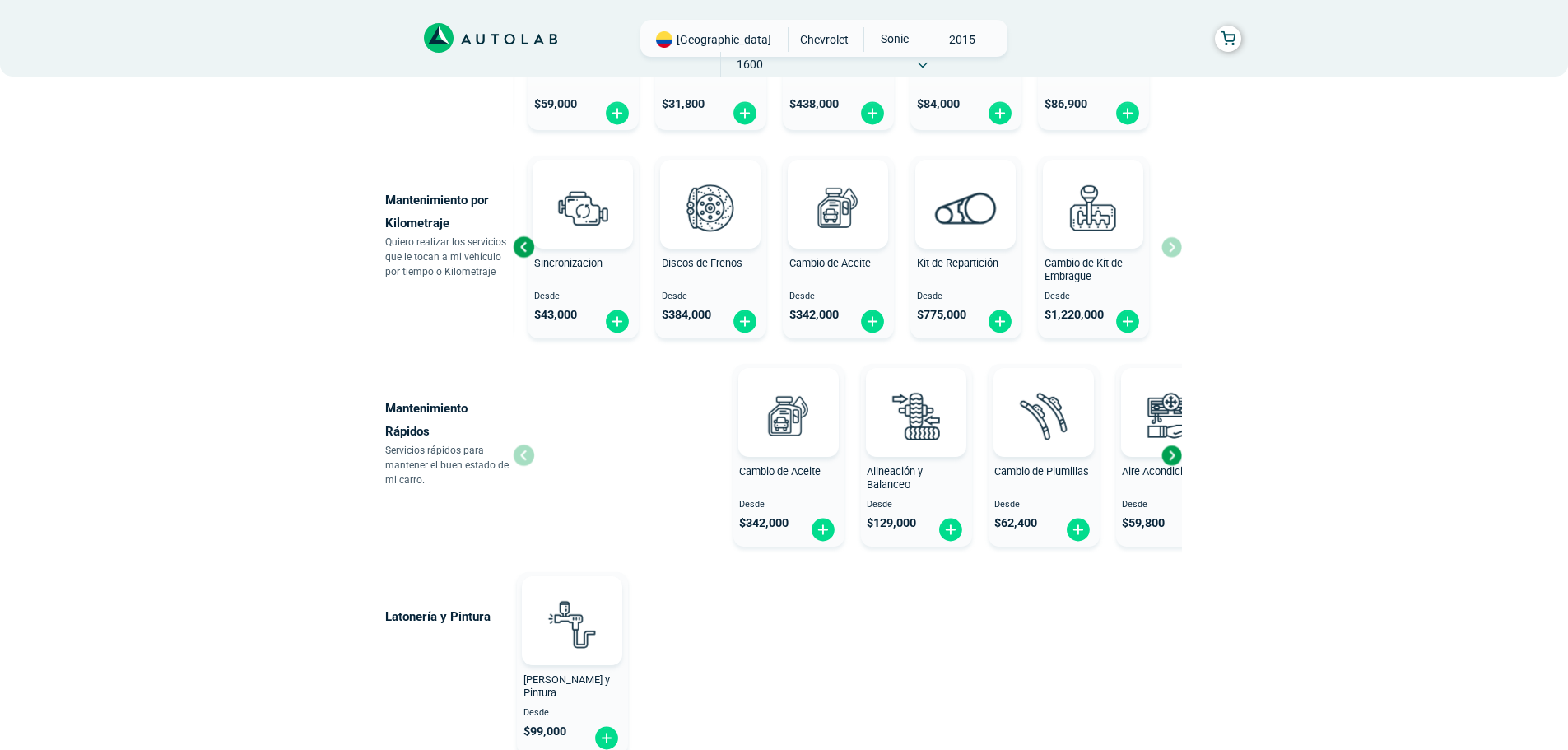
click at [1314, 489] on div "× ¡Reserva tranquilo! Sin datos de tarjeta ni pagos Aquí puedes ver tus servici…" at bounding box center [784, 82] width 1568 height 1646
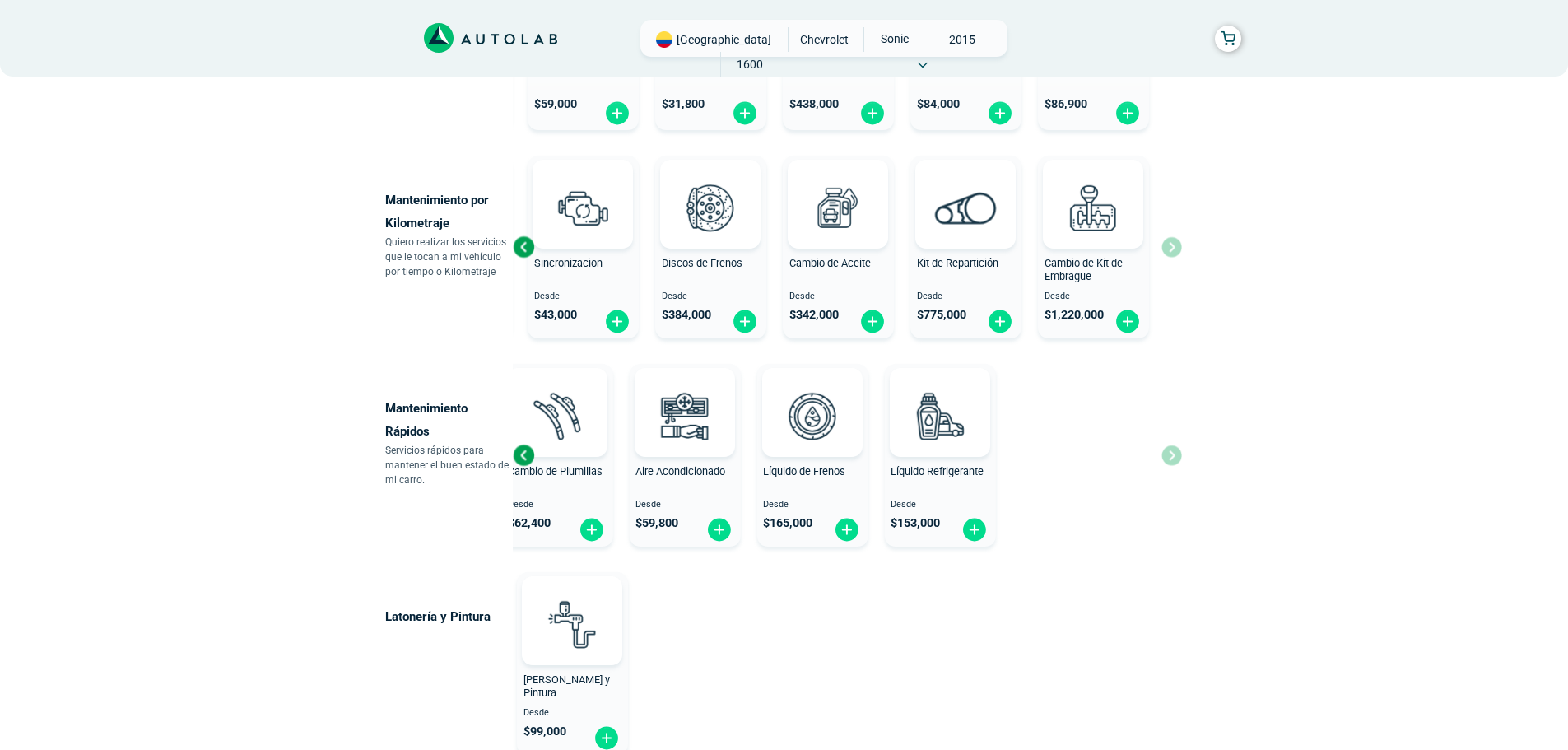
click at [491, 482] on div "Mantenimiento Rápidos Servicios rápidos para mantener el buen estado de mi carr…" at bounding box center [784, 454] width 799 height 196
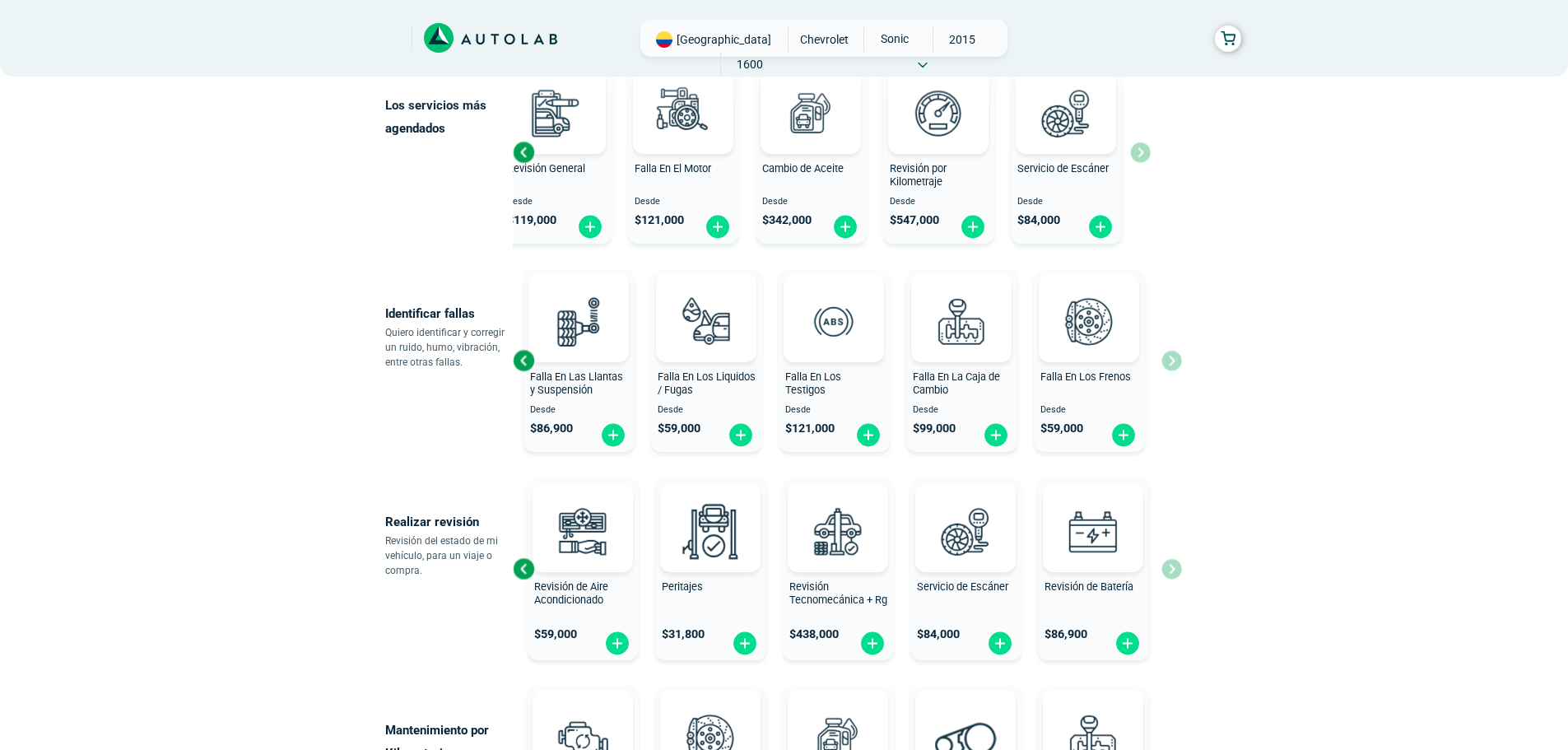
scroll to position [0, 0]
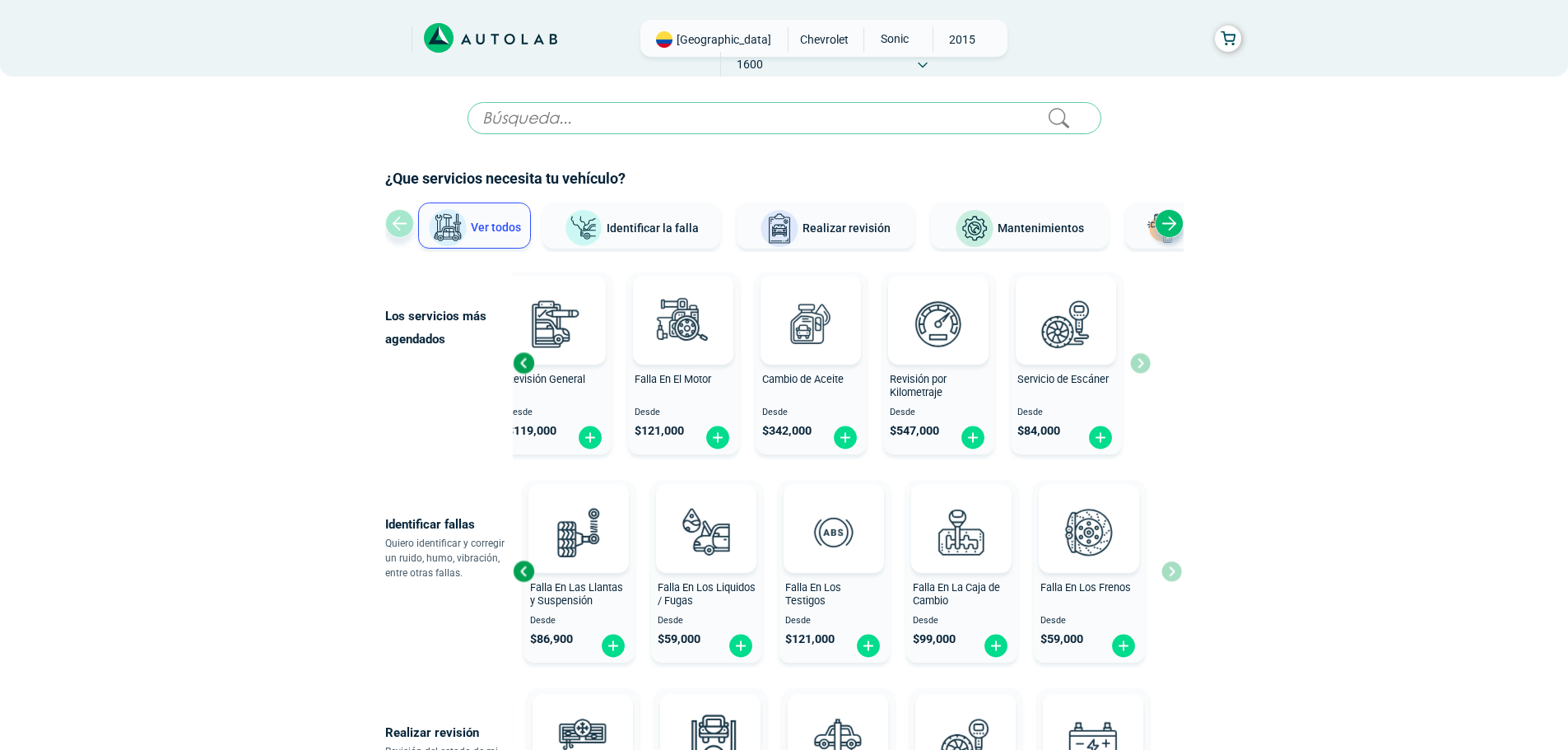
click at [681, 122] on input "text" at bounding box center [784, 118] width 634 height 32
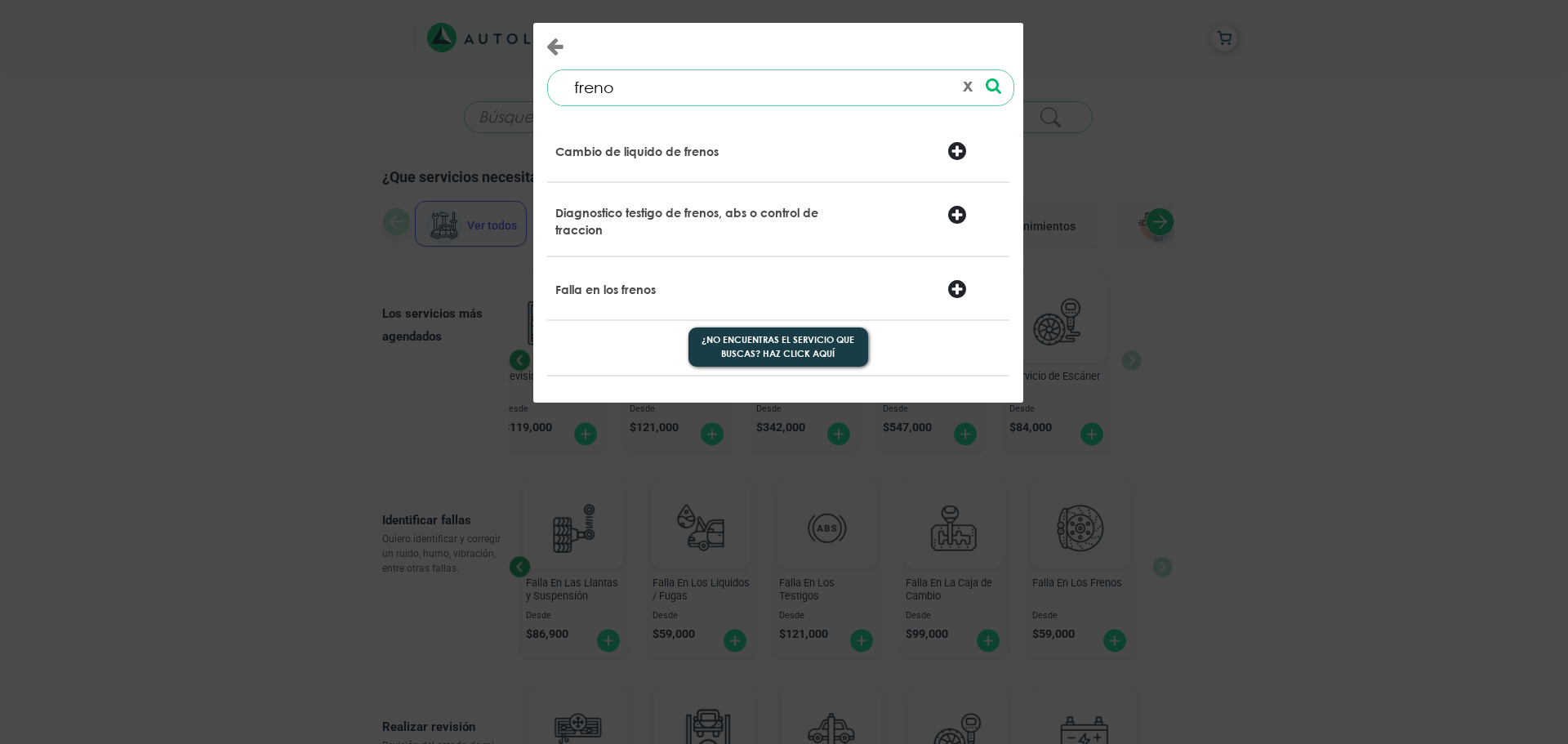
drag, startPoint x: 655, startPoint y: 89, endPoint x: 209, endPoint y: 129, distance: 447.8
click at [209, 129] on div "freno 0 results are available, use up and down arrow keys to navigate. ¿No encu…" at bounding box center [784, 372] width 1568 height 744
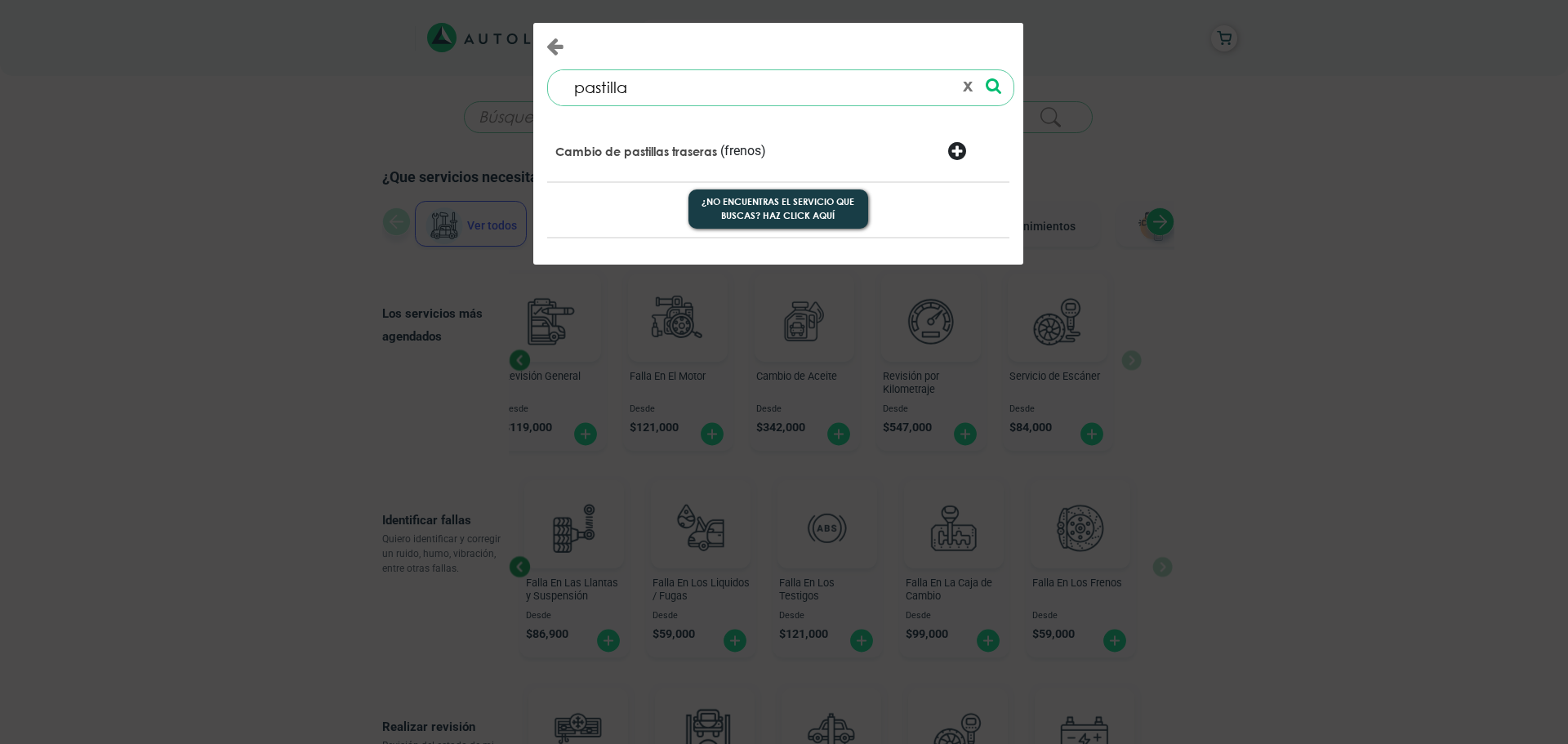
type input "pastilla"
click at [744, 165] on div "Cambio de pastillas traseras (frenos)" at bounding box center [779, 152] width 470 height 41
click at [709, 148] on p "Cambio de pastillas traseras" at bounding box center [636, 152] width 161 height 16
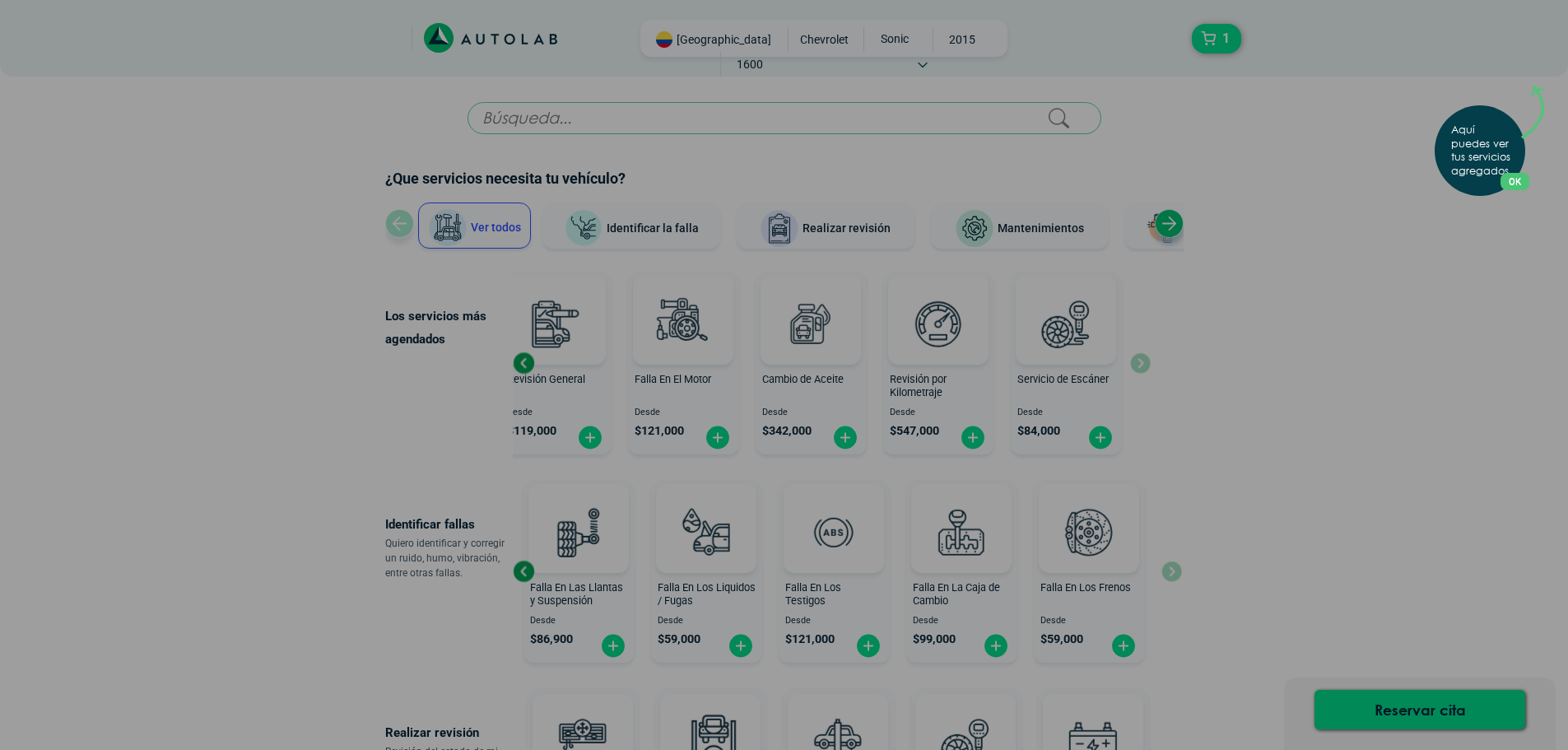
drag, startPoint x: 1527, startPoint y: 190, endPoint x: 1520, endPoint y: 177, distance: 14.8
click at [1525, 188] on div "Aquí puedes ver tus servicios agregados. OK .aex,.bex{fill:none!important;strok…" at bounding box center [1480, 151] width 91 height 91
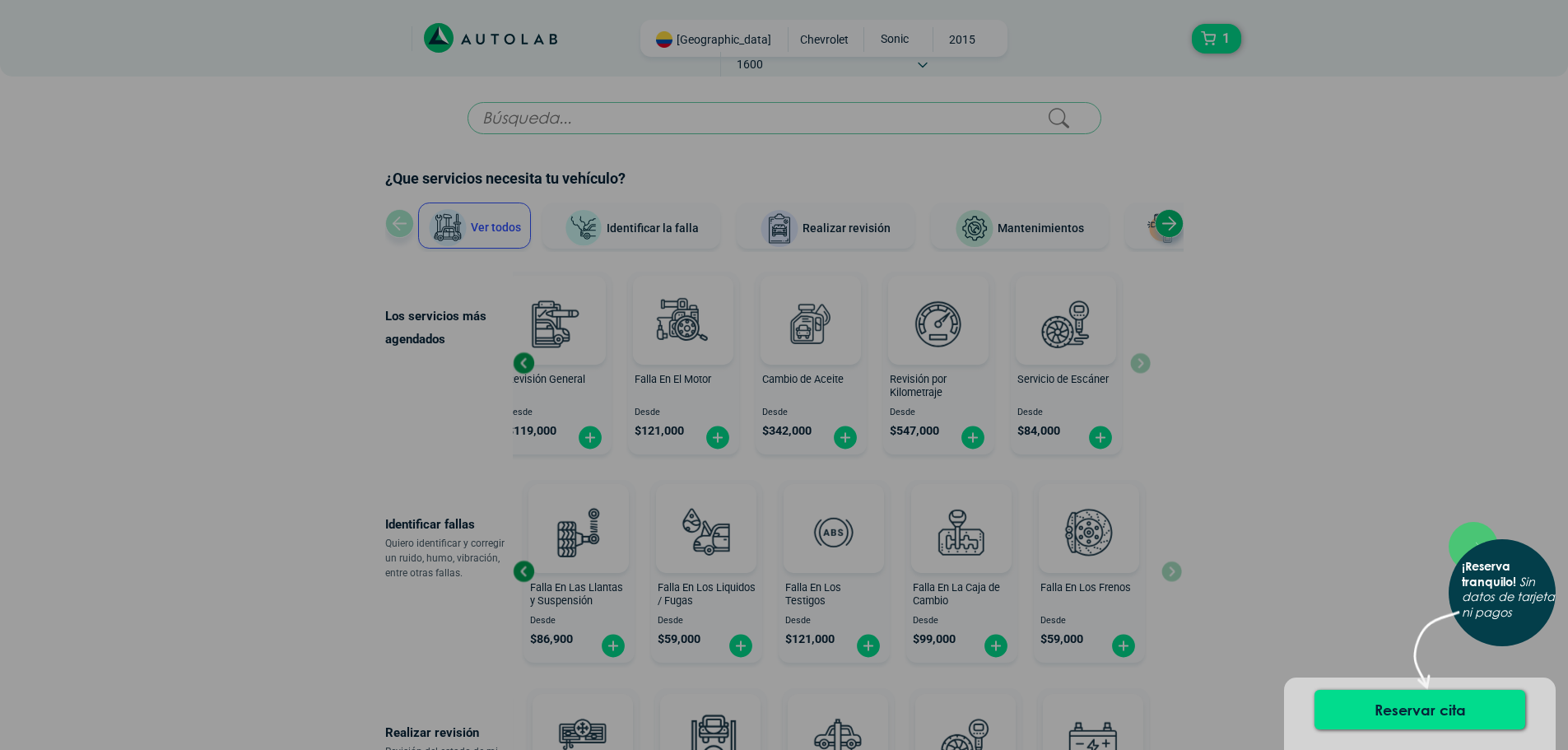
click at [1516, 166] on div "× ¡Reserva tranquilo! Sin datos de tarjeta ni pagos" at bounding box center [784, 375] width 1568 height 750
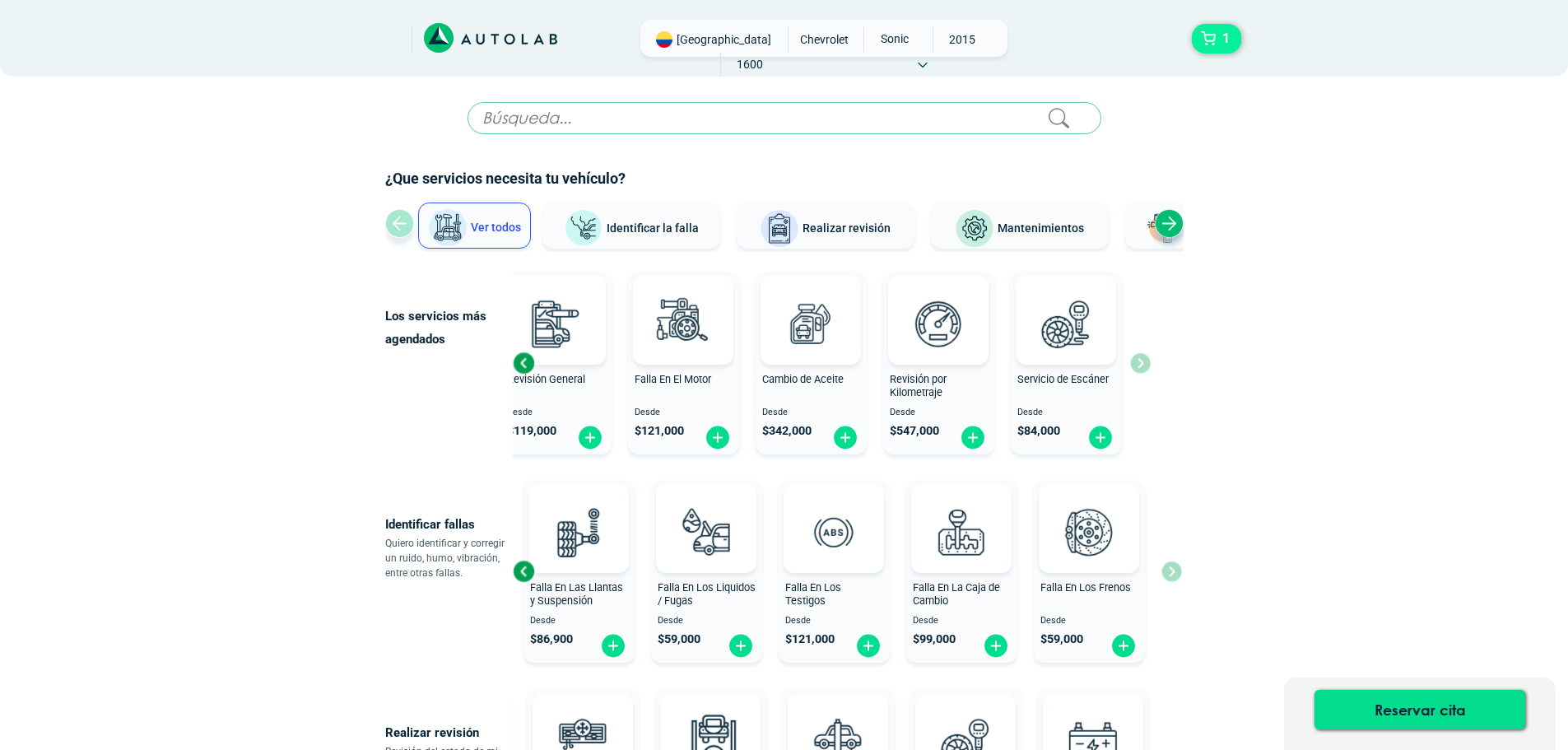
click at [1209, 38] on button "1" at bounding box center [1217, 39] width 50 height 30
